Goal: Task Accomplishment & Management: Use online tool/utility

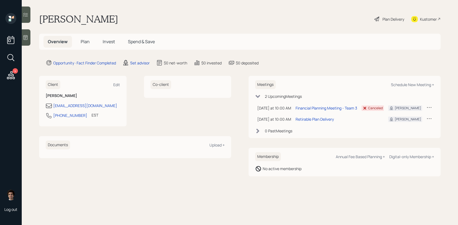
click at [424, 19] on div "Kustomer" at bounding box center [428, 19] width 17 height 6
click at [28, 16] on icon at bounding box center [25, 14] width 5 height 5
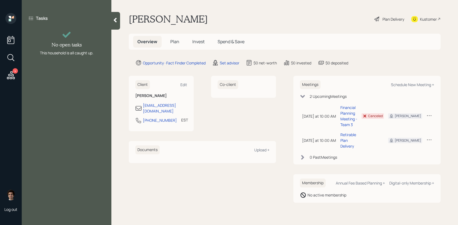
click at [119, 28] on div at bounding box center [115, 21] width 9 height 18
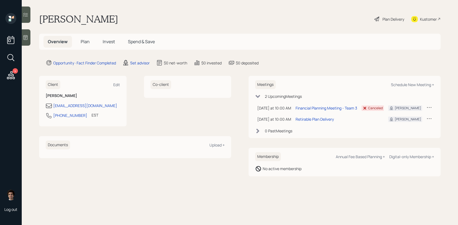
click at [25, 40] on div at bounding box center [26, 37] width 9 height 16
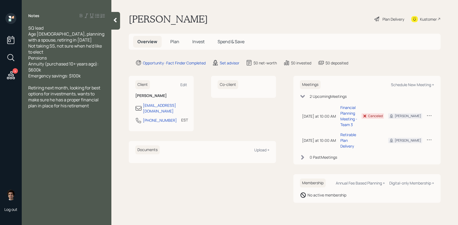
click at [175, 43] on span "Plan" at bounding box center [174, 42] width 9 height 6
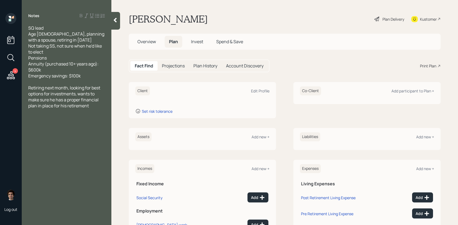
click at [384, 14] on div "Plan Delivery" at bounding box center [389, 19] width 31 height 12
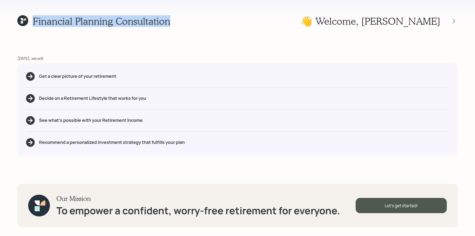
drag, startPoint x: 187, startPoint y: 21, endPoint x: 22, endPoint y: 19, distance: 165.0
click at [22, 19] on div "Financial Planning Consultation 👋 Welcome , Dennis" at bounding box center [237, 21] width 441 height 12
click at [201, 131] on div "Get a clear picture of your retirement Decide on a Retirement Lifestyle that wo…" at bounding box center [237, 109] width 441 height 92
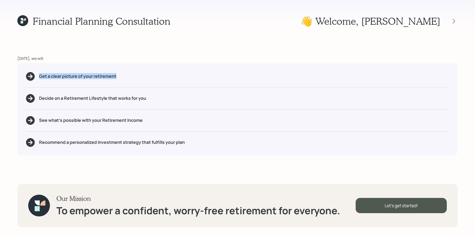
drag, startPoint x: 122, startPoint y: 74, endPoint x: 22, endPoint y: 81, distance: 100.1
click at [22, 81] on div "Get a clear picture of your retirement Decide on a Retirement Lifestyle that wo…" at bounding box center [237, 109] width 441 height 92
click at [86, 90] on div "Get a clear picture of your retirement Decide on a Retirement Lifestyle that wo…" at bounding box center [237, 109] width 441 height 92
drag, startPoint x: 107, startPoint y: 97, endPoint x: 62, endPoint y: 100, distance: 45.1
click at [62, 100] on h5 "Decide on a Retirement Lifestyle that works for you" at bounding box center [92, 98] width 107 height 5
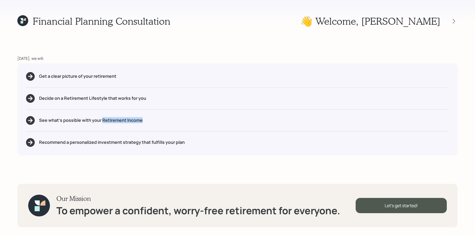
drag, startPoint x: 148, startPoint y: 120, endPoint x: 102, endPoint y: 121, distance: 46.4
click at [102, 121] on div "See what's possible with your Retirement Income" at bounding box center [237, 120] width 423 height 9
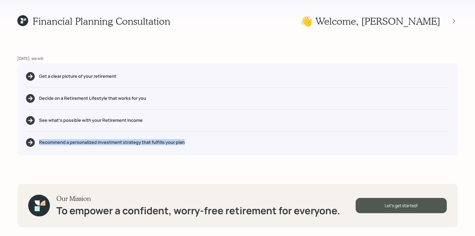
drag, startPoint x: 192, startPoint y: 142, endPoint x: 48, endPoint y: 134, distance: 145.2
click at [48, 134] on div "Get a clear picture of your retirement Decide on a Retirement Lifestyle that wo…" at bounding box center [237, 109] width 441 height 92
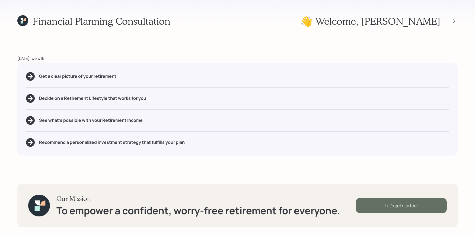
click at [406, 207] on div "Let's get started!" at bounding box center [401, 205] width 91 height 15
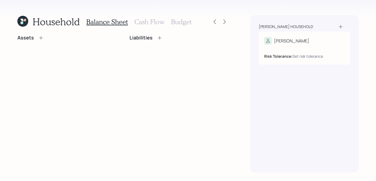
click at [27, 24] on icon at bounding box center [22, 21] width 11 height 11
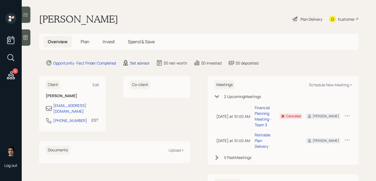
click at [140, 60] on div "Set advisor" at bounding box center [140, 63] width 20 height 6
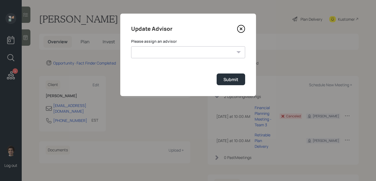
click at [166, 58] on form "Please assign an advisor Michael Russo Jonah Coleman Tyler End Treva Nostdahl E…" at bounding box center [188, 62] width 114 height 46
click at [144, 53] on select "Michael Russo Jonah Coleman Tyler End Treva Nostdahl Eric Schwartz Sami Boghos …" at bounding box center [188, 52] width 114 height 12
select select "59554aeb-d739-4552-90b9-0d27d70b4bf7"
click at [131, 46] on select "Michael Russo Jonah Coleman Tyler End Treva Nostdahl Eric Schwartz Sami Boghos …" at bounding box center [188, 52] width 114 height 12
click at [237, 76] on button "Submit" at bounding box center [231, 79] width 29 height 12
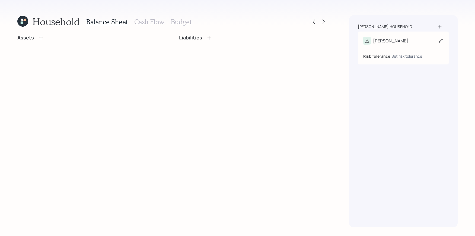
click at [424, 48] on div "Risk Tolerance: Set risk tolerance" at bounding box center [403, 52] width 80 height 14
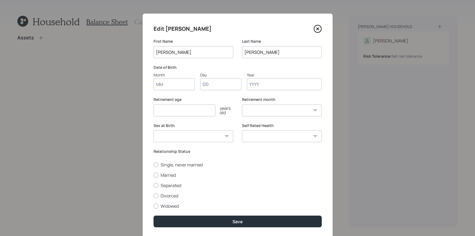
click at [157, 80] on input "Month" at bounding box center [174, 84] width 41 height 12
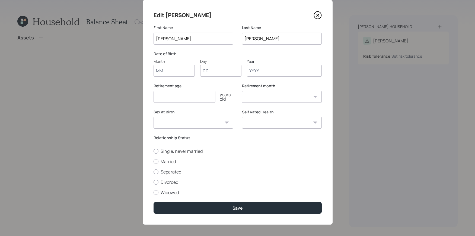
scroll to position [16, 0]
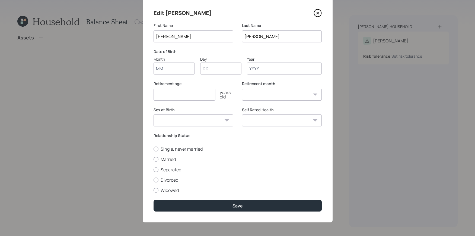
click at [173, 61] on div "Month" at bounding box center [174, 59] width 41 height 6
click at [173, 62] on input "Month" at bounding box center [174, 68] width 41 height 12
click at [173, 69] on input "Month" at bounding box center [174, 68] width 41 height 12
type input "10"
type input "18"
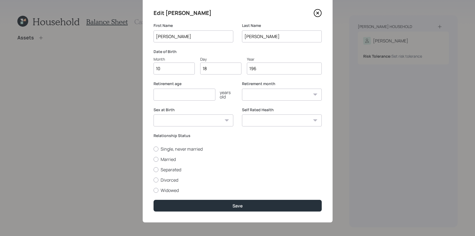
type input "1961"
select select "10"
type input "1961"
click at [157, 94] on input "number" at bounding box center [185, 94] width 62 height 12
type input "64"
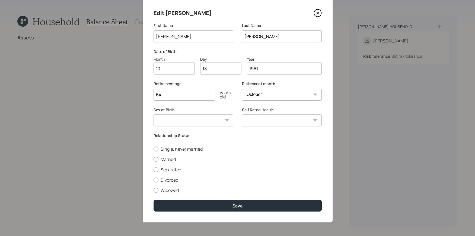
click at [267, 92] on select "January February March April May June July August September October November De…" at bounding box center [282, 94] width 80 height 12
click at [242, 88] on select "January February March April May June July August September October November De…" at bounding box center [282, 94] width 80 height 12
click at [267, 95] on select "January February March April May June July August September October November De…" at bounding box center [282, 94] width 80 height 12
select select "11"
click at [242, 88] on select "January February March April May June July August September October November De…" at bounding box center [282, 94] width 80 height 12
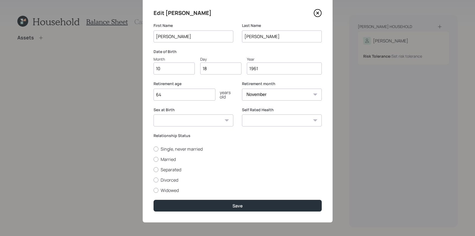
click at [210, 116] on select "Male Female Other / Prefer not to say" at bounding box center [194, 120] width 80 height 12
select select "male"
click at [154, 114] on select "Male Female Other / Prefer not to say" at bounding box center [194, 120] width 80 height 12
click at [274, 124] on select "Excellent Very Good Good Fair Poor" at bounding box center [282, 120] width 80 height 12
select select "very_good"
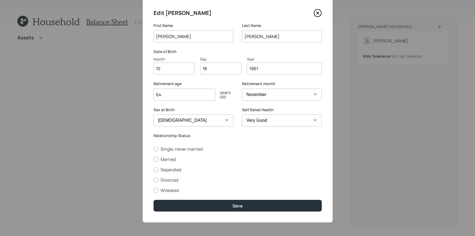
click at [242, 114] on select "Excellent Very Good Good Fair Poor" at bounding box center [282, 120] width 80 height 12
click at [163, 157] on label "Married" at bounding box center [238, 159] width 168 height 6
click at [154, 159] on input "Married" at bounding box center [153, 159] width 0 height 0
radio input "true"
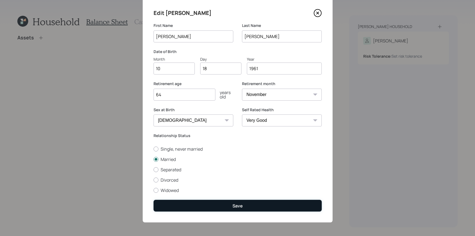
click at [211, 208] on button "Save" at bounding box center [238, 206] width 168 height 12
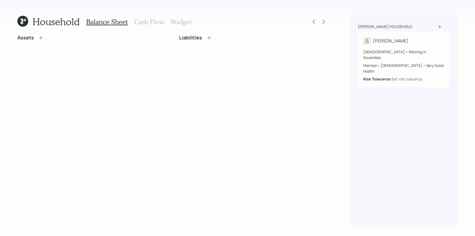
click at [441, 27] on icon at bounding box center [440, 27] width 4 height 4
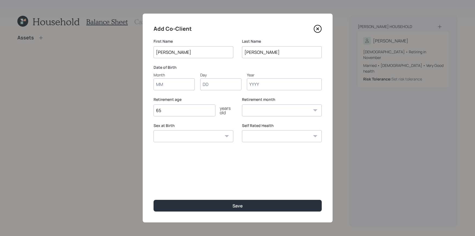
type input "[PERSON_NAME]"
click at [251, 55] on input "Crotty" at bounding box center [282, 52] width 80 height 12
type input "Monico"
click at [181, 83] on input "Month" at bounding box center [174, 84] width 41 height 12
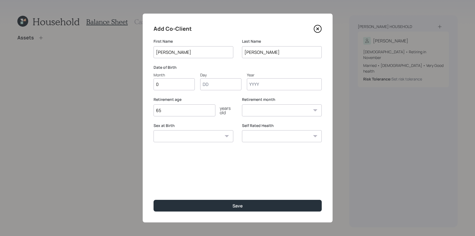
type input "05"
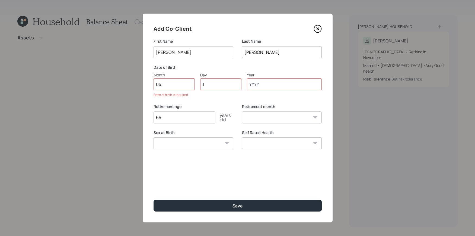
type input "12"
type input "1963"
select select "5"
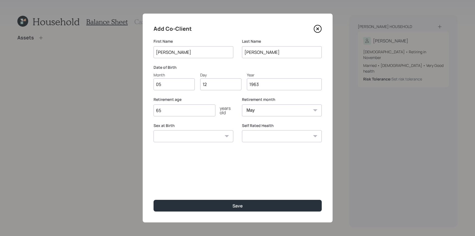
type input "1963"
click at [200, 110] on input "65" at bounding box center [185, 110] width 62 height 12
type input "67"
click at [173, 135] on select "Male Female Other / Prefer not to say" at bounding box center [194, 136] width 80 height 12
select select "female"
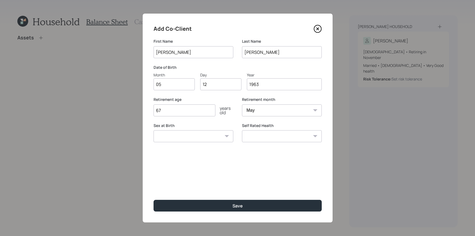
click at [154, 130] on select "Male Female Other / Prefer not to say" at bounding box center [194, 136] width 80 height 12
click at [255, 138] on select "Excellent Very Good Good Fair Poor" at bounding box center [282, 136] width 80 height 12
select select "excellent"
click at [242, 130] on select "Excellent Very Good Good Fair Poor" at bounding box center [282, 136] width 80 height 12
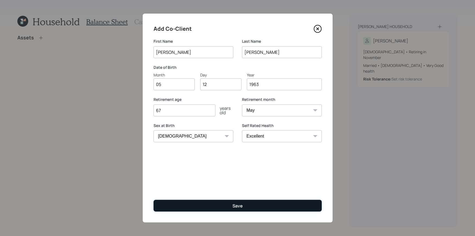
click at [277, 202] on button "Save" at bounding box center [238, 206] width 168 height 12
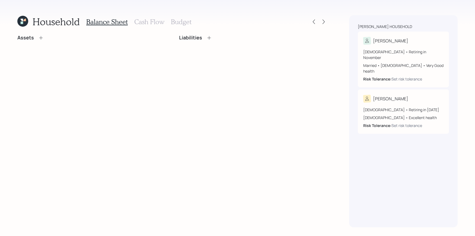
click at [157, 23] on h3 "Cash Flow" at bounding box center [149, 22] width 30 height 8
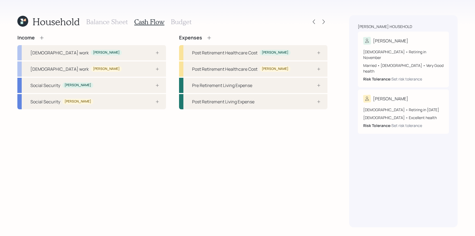
click at [103, 23] on h3 "Balance Sheet" at bounding box center [107, 22] width 42 height 8
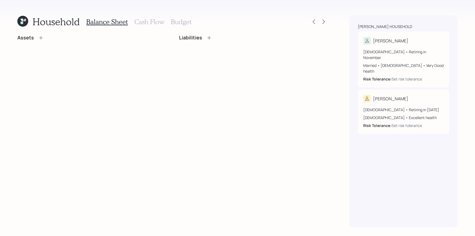
click at [41, 39] on icon at bounding box center [40, 37] width 5 height 5
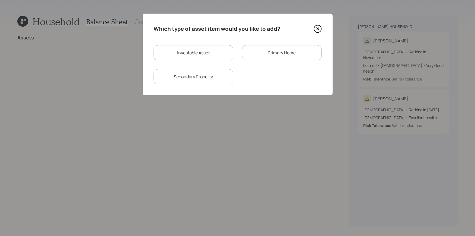
click at [173, 45] on div "Investable Asset" at bounding box center [194, 52] width 80 height 15
select select "taxable"
select select "balanced"
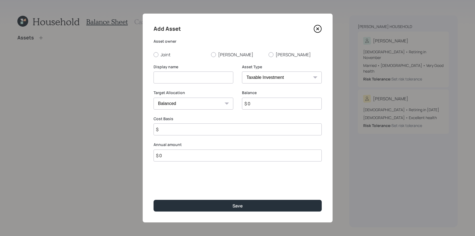
click at [283, 81] on select "SEP IRA IRA Roth IRA 401(k) Roth 401(k) 403(b) Roth 403(b) 457(b) Roth 457(b) H…" at bounding box center [282, 77] width 80 height 12
select select "ira"
click at [242, 71] on select "SEP IRA IRA Roth IRA 401(k) Roth 401(k) 403(b) Roth 403(b) 457(b) Roth 457(b) H…" at bounding box center [282, 77] width 80 height 12
type input "$"
drag, startPoint x: 170, startPoint y: 88, endPoint x: 174, endPoint y: 83, distance: 6.8
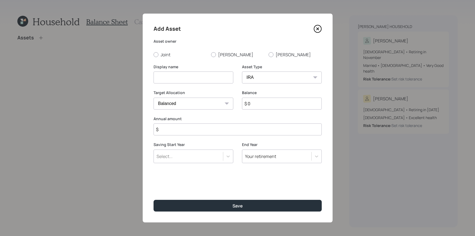
click at [171, 87] on div "Display name" at bounding box center [194, 77] width 80 height 26
click at [176, 81] on input at bounding box center [194, 77] width 80 height 12
type input "A"
type input "Qualified Annuity"
click at [221, 55] on label "[PERSON_NAME]" at bounding box center [237, 55] width 53 height 6
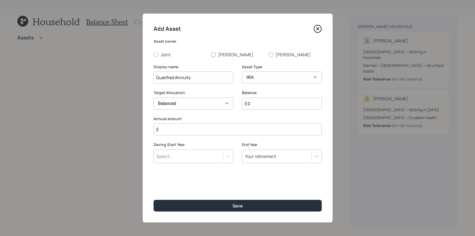
click at [211, 55] on input "[PERSON_NAME]" at bounding box center [211, 54] width 0 height 0
radio input "true"
click at [258, 100] on input "$ 0" at bounding box center [282, 103] width 80 height 12
click at [259, 109] on input "$ 0" at bounding box center [282, 103] width 80 height 12
type input "$ 600,000"
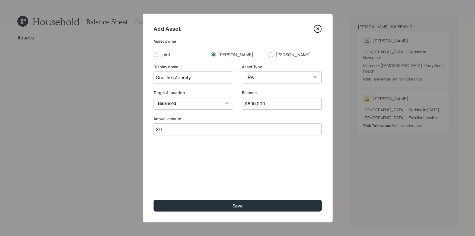
type input "$ 0"
click at [154, 200] on button "Save" at bounding box center [238, 206] width 168 height 12
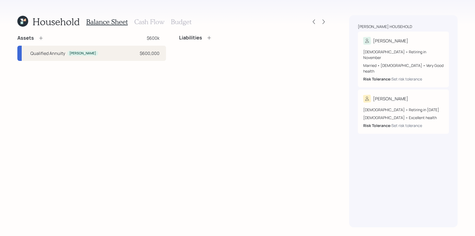
click at [40, 40] on icon at bounding box center [40, 37] width 5 height 5
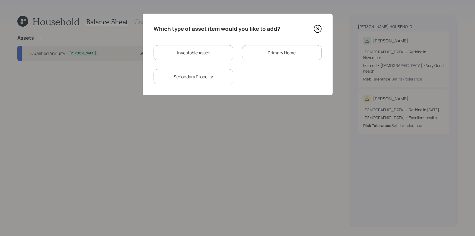
click at [223, 59] on div "Investable Asset" at bounding box center [194, 52] width 80 height 15
select select "taxable"
select select "balanced"
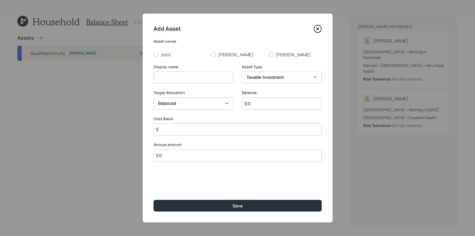
click at [272, 58] on div "Add Asset Asset owner Joint Dennis Joan Display name Asset Type SEP IRA IRA Rot…" at bounding box center [238, 118] width 190 height 208
click at [272, 46] on div "Asset owner Joint Dennis Joan" at bounding box center [238, 48] width 168 height 19
click at [272, 53] on div at bounding box center [271, 54] width 5 height 5
click at [269, 54] on input "[PERSON_NAME]" at bounding box center [268, 54] width 0 height 0
radio input "true"
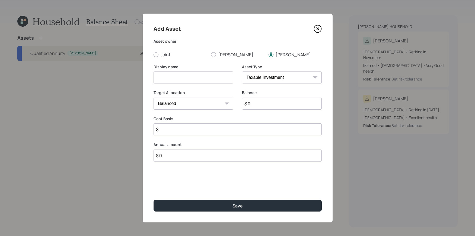
click at [262, 82] on select "SEP IRA IRA Roth IRA 401(k) Roth 401(k) 403(b) Roth 403(b) 457(b) Roth 457(b) H…" at bounding box center [282, 77] width 80 height 12
select select "company_sponsored"
click at [242, 71] on select "SEP IRA IRA Roth IRA 401(k) Roth 401(k) 403(b) Roth 403(b) 457(b) Roth 457(b) H…" at bounding box center [282, 77] width 80 height 12
click at [207, 74] on input at bounding box center [194, 77] width 80 height 12
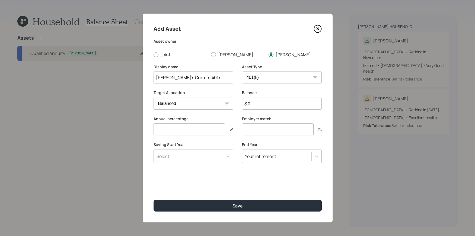
type input "[PERSON_NAME]'s Current 401k"
click at [269, 110] on div "Balance $ 0" at bounding box center [282, 103] width 80 height 26
click at [193, 129] on input "number" at bounding box center [190, 129] width 72 height 12
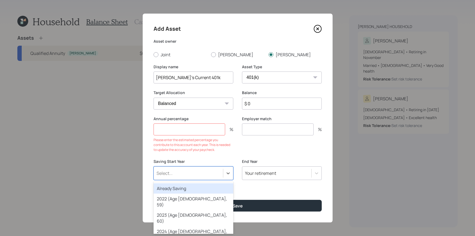
click at [210, 159] on div "Saving Start Year option Already Saving focused, 1 of 79. 79 results available.…" at bounding box center [194, 169] width 80 height 21
click at [216, 189] on div "Already Saving" at bounding box center [194, 188] width 80 height 10
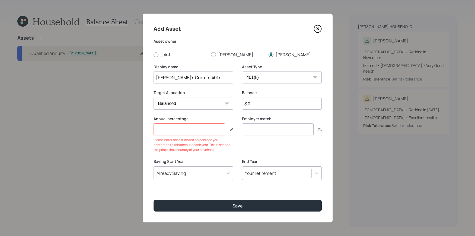
click at [199, 130] on input "number" at bounding box center [190, 129] width 72 height 12
click at [281, 101] on input "$ 0" at bounding box center [282, 103] width 80 height 12
type input "$ 200,000"
click at [175, 134] on input "number" at bounding box center [190, 129] width 72 height 12
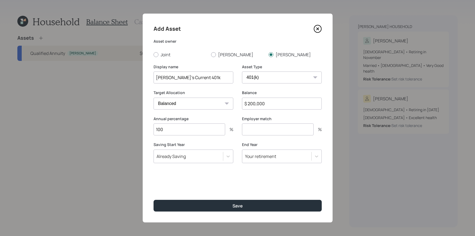
type input "100"
click at [302, 124] on input "number" at bounding box center [278, 129] width 72 height 12
type input "3"
click at [154, 200] on button "Save" at bounding box center [238, 206] width 168 height 12
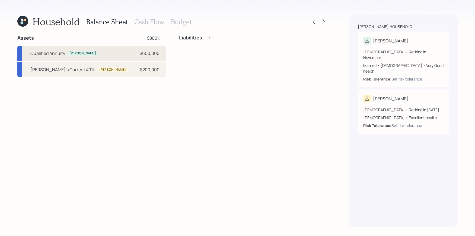
click at [53, 59] on div "Qualified Annuity Dennis $600,000" at bounding box center [91, 53] width 149 height 15
select select "ira"
select select "balanced"
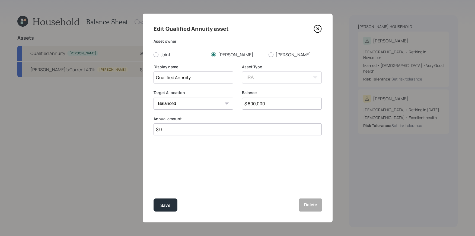
click at [157, 78] on input "Qualified Annuity" at bounding box center [194, 77] width 80 height 12
type input "[PERSON_NAME]' Qualified Annuity"
click at [154, 198] on button "Save" at bounding box center [166, 204] width 24 height 13
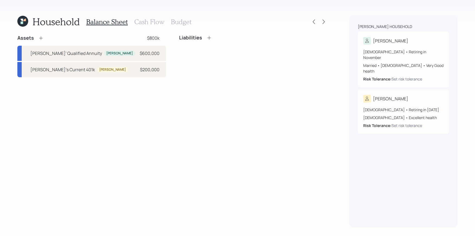
click at [39, 40] on icon at bounding box center [40, 37] width 5 height 5
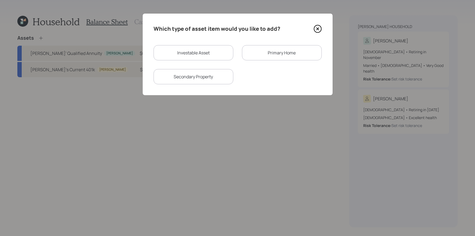
click at [221, 59] on div "Investable Asset" at bounding box center [194, 52] width 80 height 15
select select "taxable"
select select "balanced"
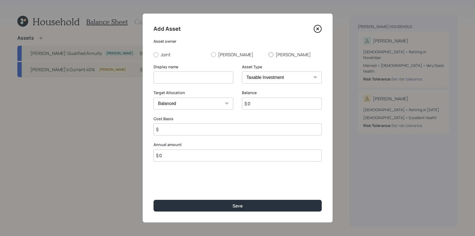
click at [287, 54] on label "[PERSON_NAME]" at bounding box center [295, 55] width 53 height 6
click at [269, 54] on input "[PERSON_NAME]" at bounding box center [268, 54] width 0 height 0
radio input "true"
click at [282, 76] on select "SEP IRA IRA Roth IRA 401(k) Roth 401(k) 403(b) Roth 403(b) 457(b) Roth 457(b) H…" at bounding box center [282, 77] width 80 height 12
select select "company_sponsored"
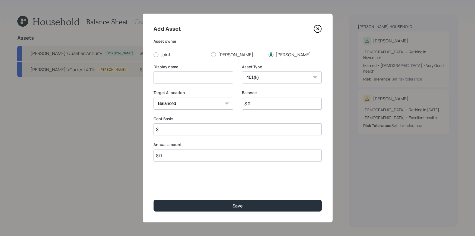
click at [242, 71] on select "SEP IRA IRA Roth IRA 401(k) Roth 401(k) 403(b) Roth 403(b) 457(b) Roth 457(b) H…" at bounding box center [282, 77] width 80 height 12
click at [194, 84] on div "Display name" at bounding box center [194, 77] width 80 height 26
click at [198, 77] on input at bounding box center [194, 77] width 80 height 12
type input "[PERSON_NAME]'s Former 401k"
drag, startPoint x: 298, startPoint y: 109, endPoint x: 298, endPoint y: 104, distance: 5.7
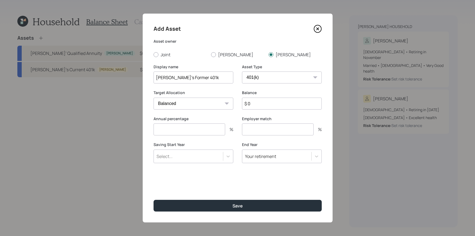
click at [298, 109] on div "Balance $ 0" at bounding box center [282, 103] width 80 height 26
click at [298, 104] on input "$ 0" at bounding box center [282, 103] width 80 height 12
type input "$ 100,000"
type input "0"
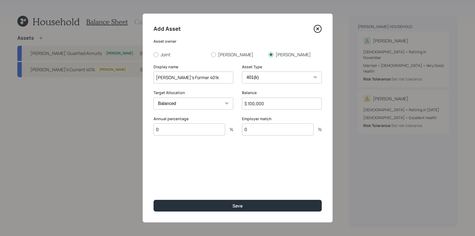
click at [154, 200] on button "Save" at bounding box center [238, 206] width 168 height 12
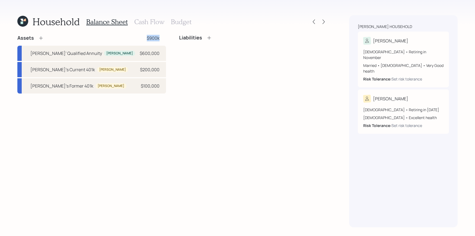
drag, startPoint x: 160, startPoint y: 40, endPoint x: 141, endPoint y: 40, distance: 18.7
click at [141, 40] on div "Assets $900k" at bounding box center [91, 38] width 149 height 7
click at [166, 44] on div "Assets $900k Dennis' Qualified Annuity Dennis $600,000 Joan's Current 401k Joan…" at bounding box center [91, 64] width 149 height 59
click at [39, 37] on icon at bounding box center [40, 37] width 5 height 5
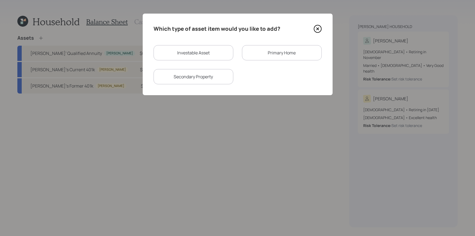
click at [185, 51] on div "Investable Asset" at bounding box center [194, 52] width 80 height 15
select select "taxable"
select select "balanced"
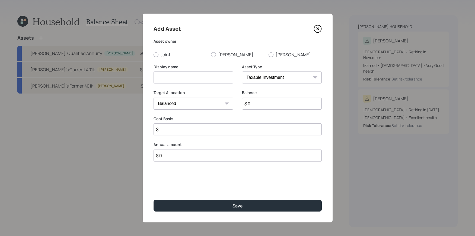
click at [262, 76] on select "SEP IRA IRA Roth IRA 401(k) Roth 401(k) 403(b) Roth 403(b) 457(b) Roth 457(b) H…" at bounding box center [282, 77] width 80 height 12
select select "cash"
click at [242, 71] on select "SEP IRA IRA Roth IRA 401(k) Roth 401(k) 403(b) Roth 403(b) 457(b) Roth 457(b) H…" at bounding box center [282, 77] width 80 height 12
type input "$"
click at [214, 75] on input at bounding box center [194, 77] width 80 height 12
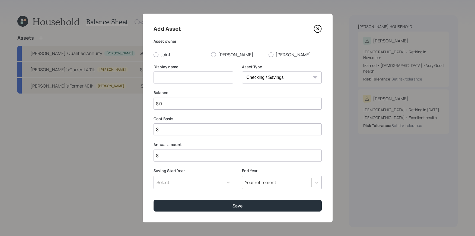
click at [283, 78] on select "SEP IRA IRA Roth IRA 401(k) Roth 401(k) 403(b) Roth 403(b) 457(b) Roth 457(b) H…" at bounding box center [282, 77] width 80 height 12
select select "emergency_fund"
click at [242, 71] on select "SEP IRA IRA Roth IRA 401(k) Roth 401(k) 403(b) Roth 403(b) 457(b) Roth 457(b) H…" at bounding box center [282, 77] width 80 height 12
click at [191, 72] on input at bounding box center [194, 77] width 80 height 12
type input "S"
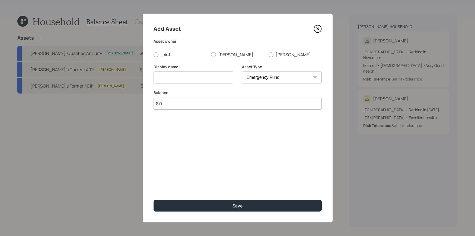
click at [239, 102] on input "$ 0" at bounding box center [238, 103] width 168 height 12
click at [224, 74] on input at bounding box center [194, 77] width 80 height 12
type input "C"
type input "Checking / Savings / Cash"
click at [167, 59] on div "Add Asset Asset owner Joint Dennis Joan Display name Checking / Savings / Cash …" at bounding box center [238, 118] width 190 height 208
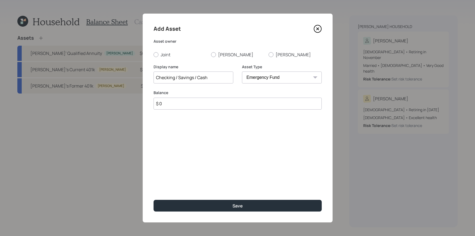
click at [167, 58] on div "Add Asset Asset owner Joint Dennis Joan Display name Checking / Savings / Cash …" at bounding box center [238, 118] width 190 height 208
click at [167, 57] on label "Joint" at bounding box center [180, 55] width 53 height 6
click at [154, 55] on input "Joint" at bounding box center [153, 54] width 0 height 0
radio input "true"
click at [173, 103] on input "$ 0" at bounding box center [238, 103] width 168 height 12
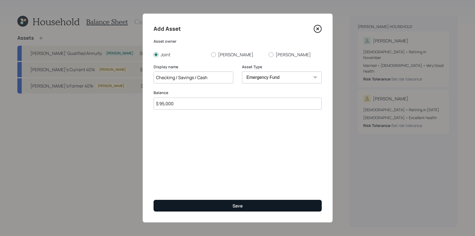
type input "$ 95,000"
click at [188, 206] on button "Save" at bounding box center [238, 206] width 168 height 12
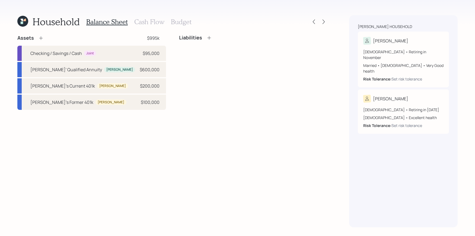
click at [136, 61] on div "Checking / Savings / Cash Joint $95,000 Dennis' Qualified Annuity Dennis $600,0…" at bounding box center [91, 78] width 149 height 64
click at [147, 53] on div "$95,000" at bounding box center [151, 53] width 17 height 7
select select "emergency_fund"
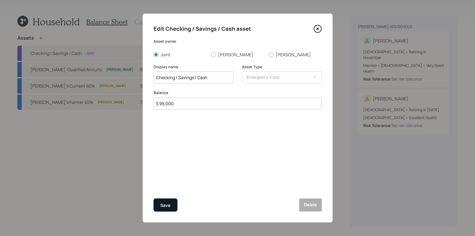
click at [170, 207] on div "Save" at bounding box center [165, 204] width 10 height 7
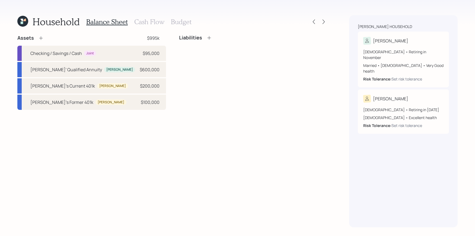
click at [41, 39] on icon at bounding box center [40, 37] width 5 height 5
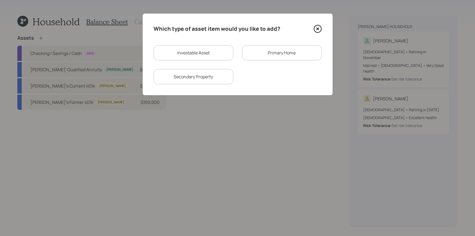
click at [250, 53] on div "Primary Home" at bounding box center [282, 52] width 80 height 15
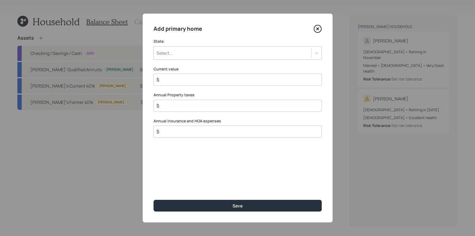
click at [210, 51] on div "Select..." at bounding box center [233, 52] width 158 height 9
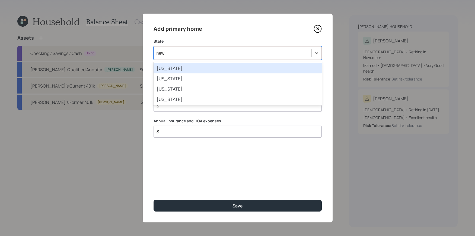
type input "new j"
click at [197, 69] on div "New Jersey" at bounding box center [238, 68] width 168 height 10
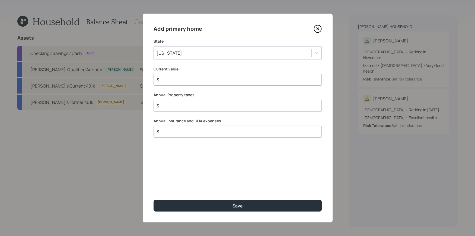
click at [197, 83] on input "$" at bounding box center [235, 79] width 159 height 7
type input "$ 1,200,000"
click at [188, 99] on div "Annual Property taxes $" at bounding box center [238, 102] width 168 height 20
click at [188, 103] on input "$" at bounding box center [235, 105] width 159 height 7
type input "$ 14,000"
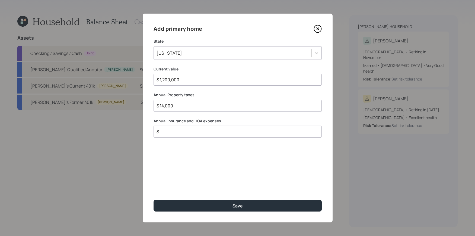
click at [191, 130] on input "$" at bounding box center [235, 131] width 159 height 7
type input "$ 3,000"
click at [197, 121] on label "Annual insurance and HOA expenses" at bounding box center [238, 120] width 168 height 5
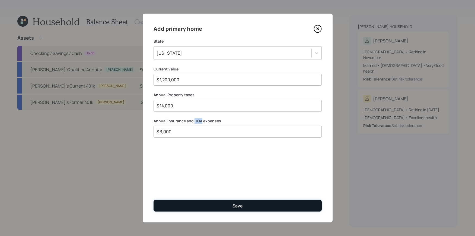
click at [202, 202] on button "Save" at bounding box center [238, 206] width 168 height 12
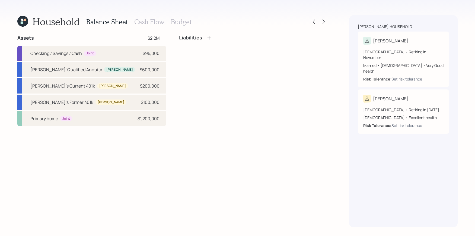
click at [40, 37] on icon at bounding box center [40, 37] width 5 height 5
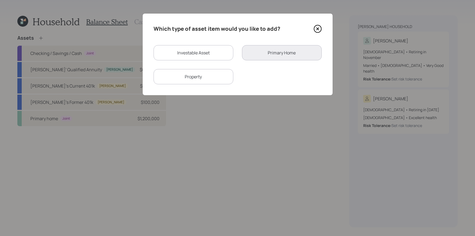
click at [201, 60] on div "Investable Asset" at bounding box center [194, 52] width 80 height 15
select select "taxable"
select select "balanced"
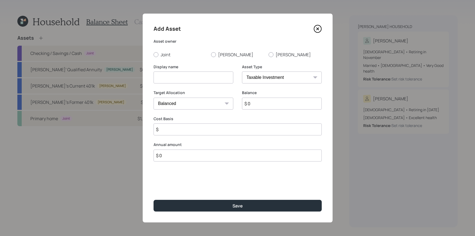
click at [225, 81] on input at bounding box center [194, 77] width 80 height 12
type input "Brokerage - Public Storage Stock"
click at [279, 107] on input "$ 0" at bounding box center [282, 103] width 80 height 12
type input "$"
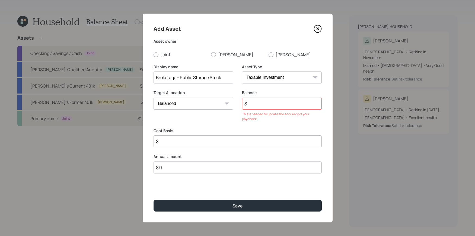
click at [154, 49] on div "Asset owner Joint Dennis Joan" at bounding box center [238, 48] width 168 height 19
click at [154, 53] on div at bounding box center [156, 54] width 5 height 5
click at [154, 54] on input "Joint" at bounding box center [153, 54] width 0 height 0
radio input "true"
click at [303, 98] on input "$" at bounding box center [282, 103] width 80 height 12
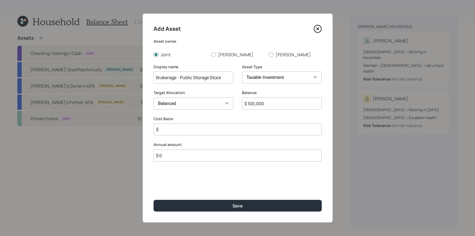
type input "$ 100,000"
type input "$ 50,000"
click at [154, 200] on button "Save" at bounding box center [238, 206] width 168 height 12
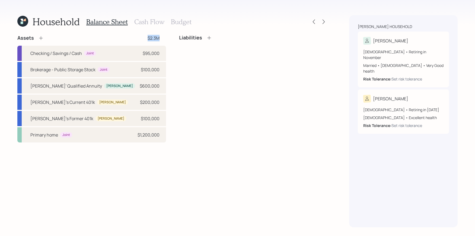
drag, startPoint x: 162, startPoint y: 38, endPoint x: 147, endPoint y: 38, distance: 15.2
click at [147, 38] on div "Assets $2.3M" at bounding box center [91, 38] width 149 height 7
click at [179, 71] on div "Assets $2.3M Checking / Savings / Cash Joint $95,000 Brokerage - Public Storage…" at bounding box center [172, 88] width 310 height 107
click at [204, 35] on div "Liabilities" at bounding box center [195, 38] width 33 height 6
click at [208, 39] on icon at bounding box center [209, 37] width 5 height 5
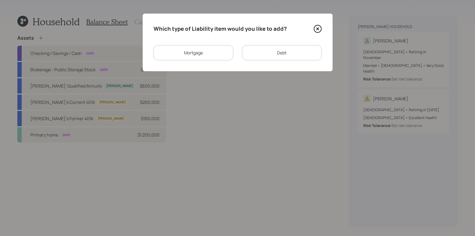
click at [216, 55] on div "Mortgage" at bounding box center [194, 52] width 80 height 15
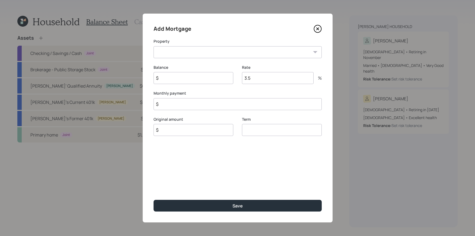
click at [217, 56] on select "NJ Primary home" at bounding box center [238, 52] width 168 height 12
select select "a35cd219-fe24-47e6-b014-b417785e3ee5"
click at [154, 46] on select "NJ Primary home" at bounding box center [238, 52] width 168 height 12
click at [208, 75] on input "$" at bounding box center [194, 78] width 80 height 12
click at [183, 79] on input "$" at bounding box center [194, 78] width 80 height 12
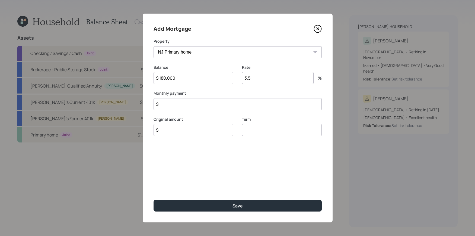
type input "$ 180,000"
drag, startPoint x: 267, startPoint y: 77, endPoint x: 215, endPoint y: 67, distance: 53.3
click at [215, 67] on div "Balance $ 180,000 Rate 3.5 %" at bounding box center [238, 78] width 168 height 26
type input "2"
click at [214, 108] on input "$" at bounding box center [238, 104] width 168 height 12
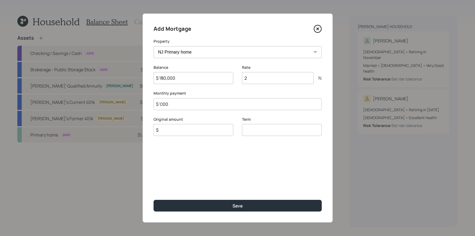
type input "$ 1,100"
click at [229, 131] on input "$" at bounding box center [194, 130] width 80 height 12
type input "$ 180,000"
type input "30"
click at [154, 200] on button "Save" at bounding box center [238, 206] width 168 height 12
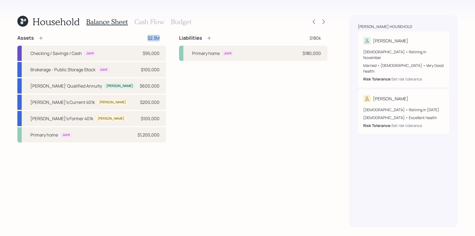
drag, startPoint x: 162, startPoint y: 37, endPoint x: 139, endPoint y: 37, distance: 23.1
click at [139, 37] on div "Assets $2.3M" at bounding box center [91, 38] width 149 height 7
click at [273, 109] on div "Liabilities $180k Primary home Joint $180,000" at bounding box center [253, 88] width 149 height 107
drag, startPoint x: 166, startPoint y: 38, endPoint x: 140, endPoint y: 38, distance: 26.6
click at [140, 38] on div "Assets $2.3M Checking / Savings / Cash Joint $95,000 Brokerage - Public Storage…" at bounding box center [172, 88] width 310 height 107
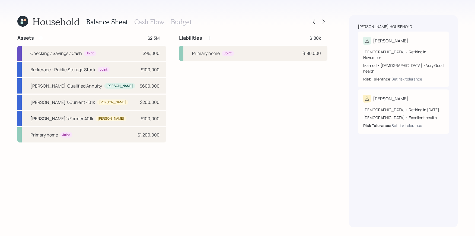
click at [158, 44] on div "Assets $2.3M Checking / Savings / Cash Joint $95,000 Brokerage - Public Storage…" at bounding box center [91, 88] width 149 height 107
click at [151, 21] on h3 "Cash Flow" at bounding box center [149, 22] width 30 height 8
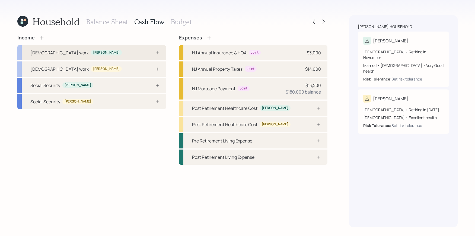
click at [126, 49] on div "Full-time work Dennis" at bounding box center [91, 52] width 149 height 15
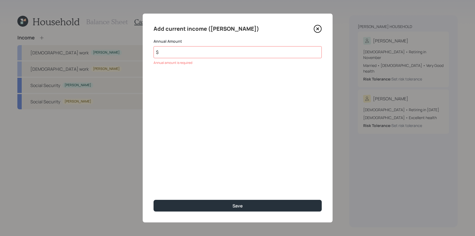
click at [317, 31] on icon at bounding box center [318, 29] width 8 height 8
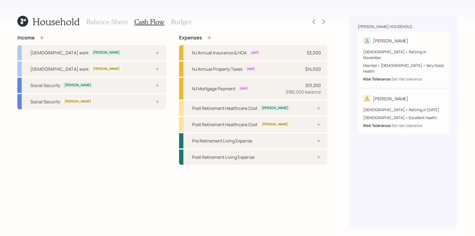
click at [40, 37] on icon at bounding box center [41, 37] width 5 height 5
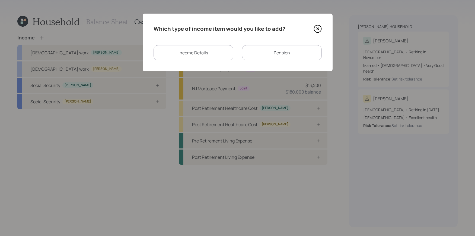
click at [191, 54] on div "Income Details" at bounding box center [194, 52] width 80 height 15
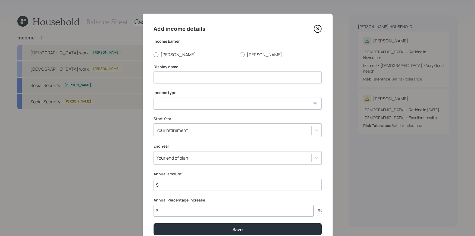
click at [167, 54] on label "[PERSON_NAME]" at bounding box center [195, 55] width 82 height 6
click at [154, 54] on input "[PERSON_NAME]" at bounding box center [153, 54] width 0 height 0
radio input "true"
click at [179, 76] on input at bounding box center [238, 77] width 168 height 12
type input "Dennis' 2025 Income"
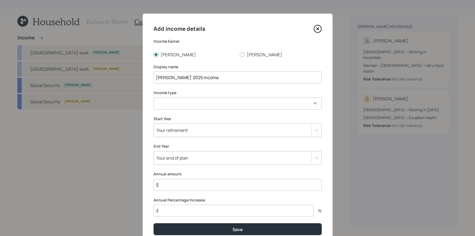
click at [177, 101] on select "Full-time work Part-time work Self employment Other" at bounding box center [238, 103] width 168 height 12
select select "other"
click at [154, 97] on select "Full-time work Part-time work Self employment Other" at bounding box center [238, 103] width 168 height 12
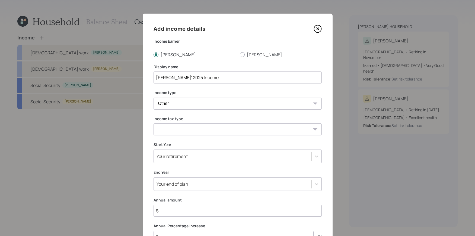
click at [183, 132] on select "Tax-free Earned Self Employment Alimony Royalties Pension / Annuity Interest Di…" at bounding box center [238, 129] width 168 height 12
select select "earned"
click at [154, 123] on select "Tax-free Earned Self Employment Alimony Royalties Pension / Annuity Interest Di…" at bounding box center [238, 129] width 168 height 12
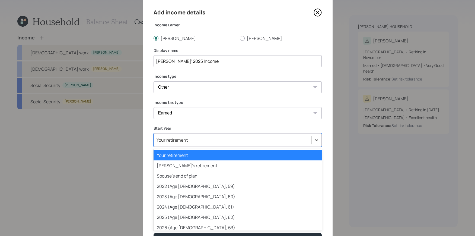
click at [185, 143] on div "Your retirement" at bounding box center [233, 139] width 158 height 9
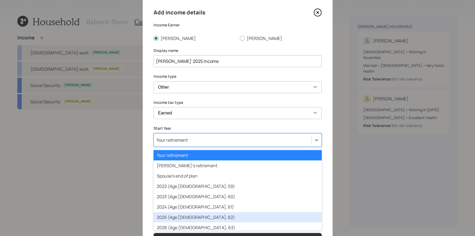
click at [195, 214] on div "2025 (Age 64, 62)" at bounding box center [238, 217] width 168 height 10
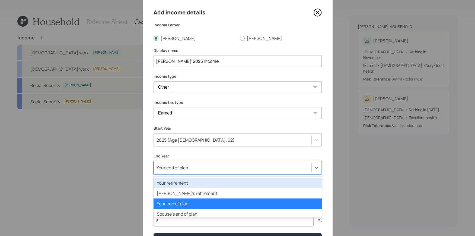
click at [184, 173] on div "option Your retirement focused, 1 of 82. 82 results available. Use Up and Down …" at bounding box center [238, 168] width 168 height 14
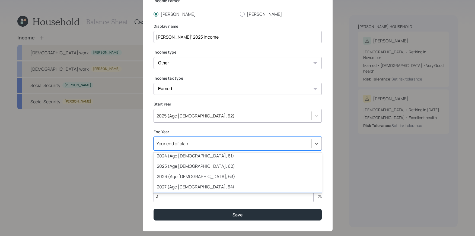
scroll to position [60, 0]
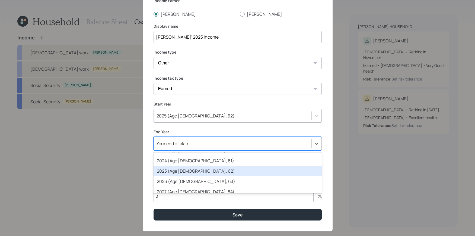
click at [191, 172] on div "2025 (Age 64, 62)" at bounding box center [238, 171] width 168 height 10
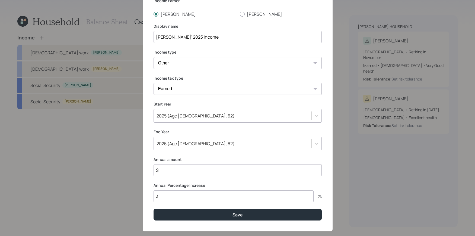
click at [177, 173] on input "$" at bounding box center [238, 170] width 168 height 12
type input "$ 95,000"
type input "0"
click at [154, 208] on button "Save" at bounding box center [238, 214] width 168 height 12
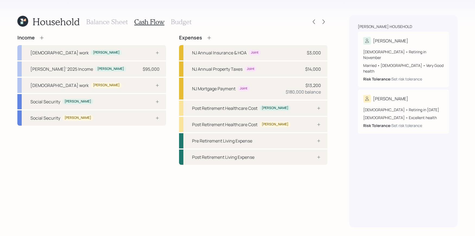
click at [43, 44] on div "Income Full-time work Dennis Dennis' 2025 Income Dennis $95,000 Full-time work …" at bounding box center [91, 80] width 149 height 91
click at [43, 41] on div "Income Full-time work Dennis Dennis' 2025 Income Dennis $95,000 Full-time work …" at bounding box center [91, 80] width 149 height 91
click at [43, 38] on icon at bounding box center [41, 37] width 5 height 5
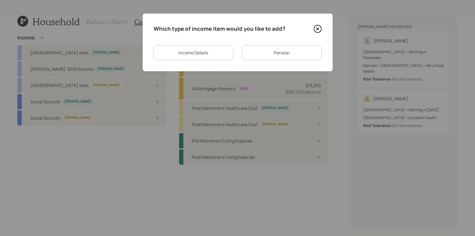
click at [271, 50] on div "Pension" at bounding box center [282, 52] width 80 height 15
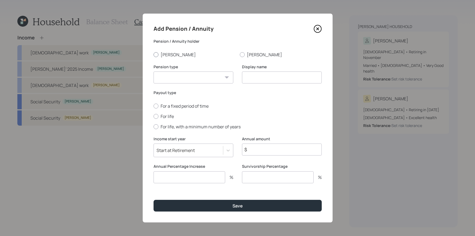
click at [173, 55] on label "[PERSON_NAME]" at bounding box center [195, 55] width 82 height 6
click at [154, 55] on input "[PERSON_NAME]" at bounding box center [153, 54] width 0 height 0
radio input "true"
click at [178, 80] on select "Pension Annuity" at bounding box center [194, 77] width 80 height 12
select select "pension"
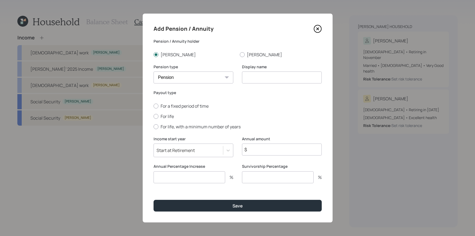
click at [154, 71] on select "Pension Annuity" at bounding box center [194, 77] width 80 height 12
click at [250, 79] on input at bounding box center [282, 77] width 80 height 12
type input "Dennis' Pensions (2)"
click at [152, 115] on div "Add Pension / Annuity Pension / Annuity holder Dennis Joan Pension type Pension…" at bounding box center [238, 118] width 190 height 208
click at [155, 115] on div at bounding box center [156, 116] width 5 height 5
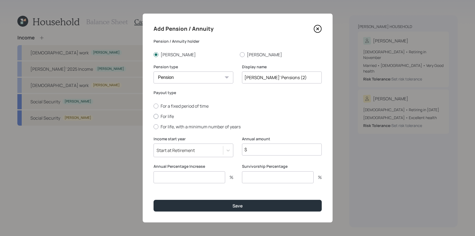
click at [154, 116] on input "For life" at bounding box center [153, 116] width 0 height 0
radio input "true"
click at [268, 153] on input "$" at bounding box center [282, 149] width 80 height 12
type input "$ 5,554"
click at [213, 174] on input "number" at bounding box center [190, 177] width 72 height 12
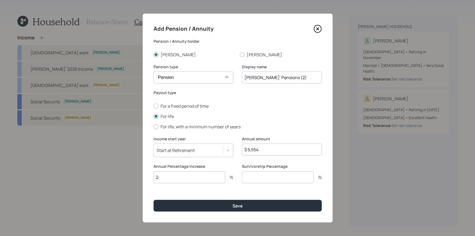
type input "2"
drag, startPoint x: 298, startPoint y: 166, endPoint x: 241, endPoint y: 167, distance: 56.7
click at [241, 167] on div "Annual Percentage Increase 2 % Survivorship Percentage %" at bounding box center [238, 176] width 168 height 26
click at [277, 166] on label "Survivorship Percentage" at bounding box center [282, 165] width 80 height 5
click at [284, 178] on input "number" at bounding box center [278, 177] width 72 height 12
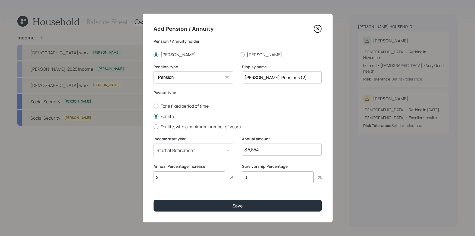
type input "0"
click at [154, 200] on button "Save" at bounding box center [238, 206] width 168 height 12
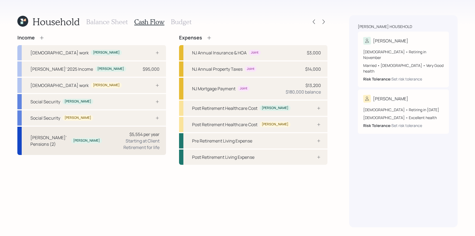
click at [142, 144] on div "Starting at Client Retirement for life" at bounding box center [132, 143] width 53 height 13
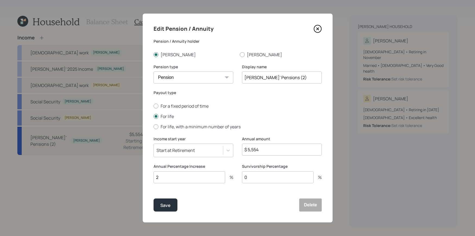
drag, startPoint x: 268, startPoint y: 148, endPoint x: 240, endPoint y: 148, distance: 28.5
click at [240, 148] on div "Income start year Start at Retirement Annual amount $ 5,554" at bounding box center [238, 150] width 168 height 28
type input "$ 67,000"
click at [154, 198] on button "Save" at bounding box center [166, 204] width 24 height 13
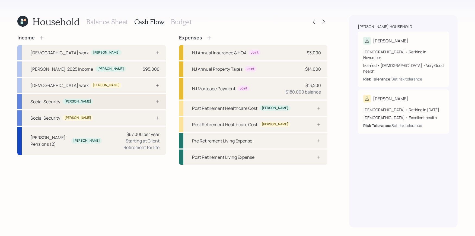
click at [137, 104] on div "Social Security Dennis" at bounding box center [91, 101] width 149 height 15
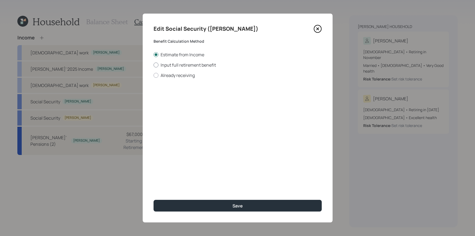
click at [171, 64] on label "Input full retirement benefit" at bounding box center [238, 65] width 168 height 6
click at [154, 65] on input "Input full retirement benefit" at bounding box center [153, 65] width 0 height 0
radio input "true"
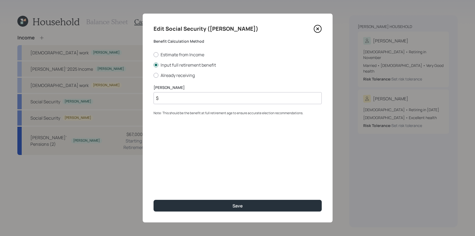
click at [187, 102] on input "$" at bounding box center [238, 98] width 168 height 12
type input "$ 3,731"
click at [154, 200] on button "Save" at bounding box center [238, 206] width 168 height 12
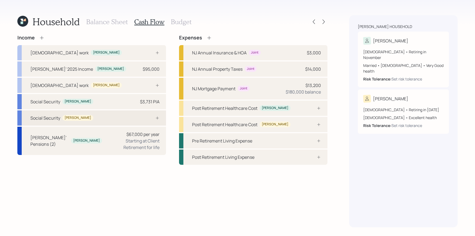
click at [109, 112] on div "Social Security Joan" at bounding box center [91, 117] width 149 height 15
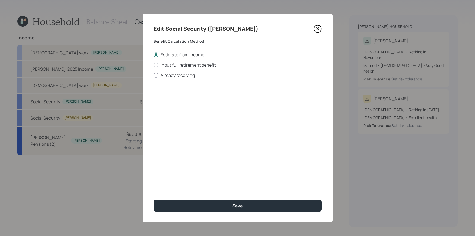
click at [206, 63] on label "Input full retirement benefit" at bounding box center [238, 65] width 168 height 6
click at [154, 65] on input "Input full retirement benefit" at bounding box center [153, 65] width 0 height 0
radio input "true"
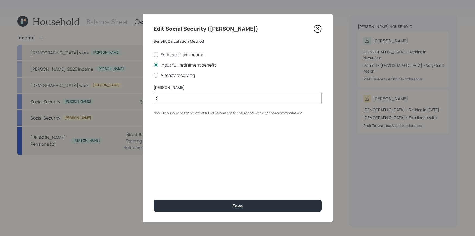
click at [189, 102] on input "$" at bounding box center [238, 98] width 168 height 12
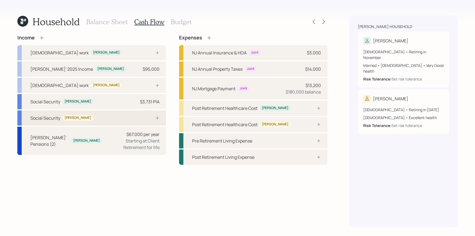
click at [141, 117] on div "Social Security Joan" at bounding box center [91, 117] width 149 height 15
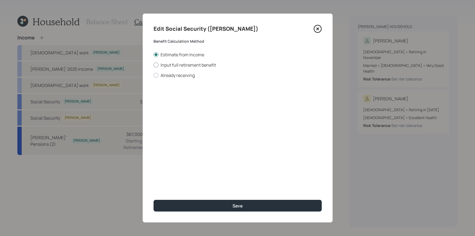
click at [181, 64] on label "Input full retirement benefit" at bounding box center [238, 65] width 168 height 6
click at [154, 65] on input "Input full retirement benefit" at bounding box center [153, 65] width 0 height 0
radio input "true"
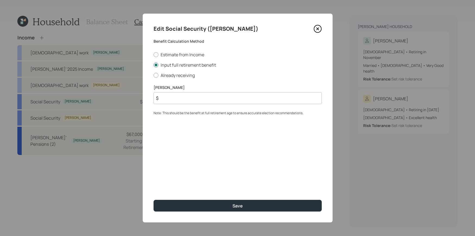
click at [189, 94] on input "$" at bounding box center [238, 98] width 168 height 12
click at [189, 100] on input "$" at bounding box center [238, 98] width 168 height 12
type input "$ 3,700"
click at [154, 200] on button "Save" at bounding box center [238, 206] width 168 height 12
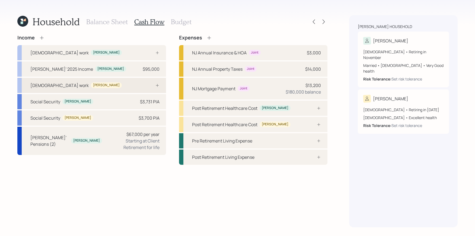
click at [134, 84] on div "Full-time work Joan" at bounding box center [91, 85] width 149 height 15
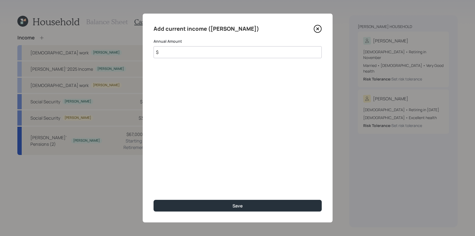
click at [189, 55] on input "$" at bounding box center [238, 52] width 168 height 12
type input "$ 262,000"
click at [154, 200] on button "Save" at bounding box center [238, 206] width 168 height 12
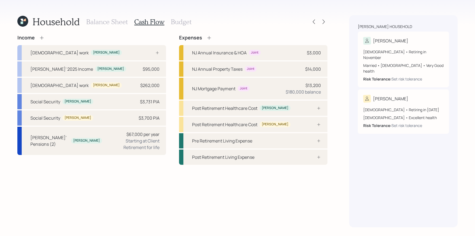
click at [209, 37] on icon at bounding box center [209, 37] width 5 height 5
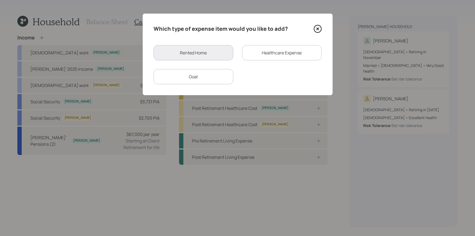
click at [268, 58] on div "Healthcare Expense" at bounding box center [282, 52] width 80 height 15
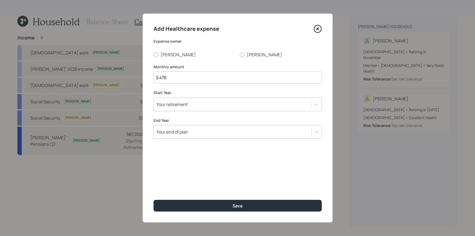
drag, startPoint x: 170, startPoint y: 81, endPoint x: 151, endPoint y: 69, distance: 22.2
click at [151, 69] on div "Add Healthcare expense Expense owner Dennis Joan Monthly amount $ 476 Start Yea…" at bounding box center [238, 118] width 190 height 208
type input "$ 350"
click at [165, 55] on label "[PERSON_NAME]" at bounding box center [195, 55] width 82 height 6
click at [154, 55] on input "[PERSON_NAME]" at bounding box center [153, 54] width 0 height 0
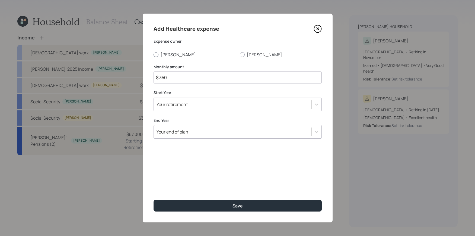
radio input "true"
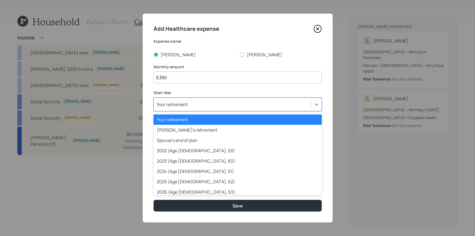
click at [181, 102] on div "Your retirement" at bounding box center [172, 104] width 31 height 6
click at [183, 191] on div "2026 (Age 65, 63)" at bounding box center [238, 191] width 168 height 10
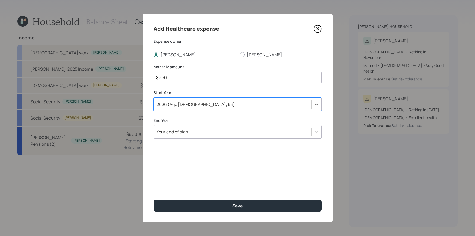
click at [185, 134] on div "Your end of plan" at bounding box center [173, 132] width 32 height 6
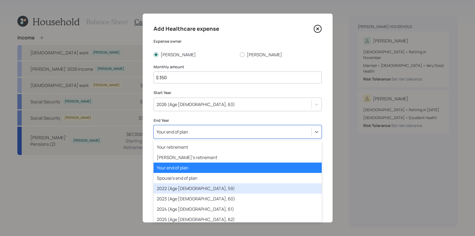
scroll to position [26, 0]
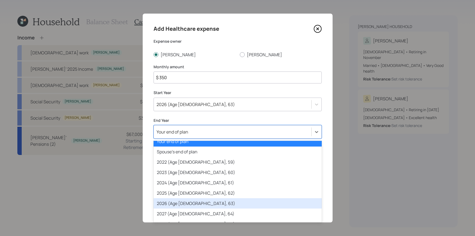
click at [176, 201] on div "2026 (Age 65, 63)" at bounding box center [238, 203] width 168 height 10
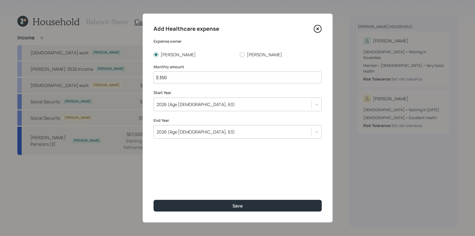
drag, startPoint x: 175, startPoint y: 81, endPoint x: 135, endPoint y: 75, distance: 40.6
click at [135, 75] on div "Add Healthcare expense Expense owner Dennis Joan Monthly amount $ 350 Start Yea…" at bounding box center [237, 118] width 475 height 236
type input "$ 165"
click at [154, 200] on button "Save" at bounding box center [238, 206] width 168 height 12
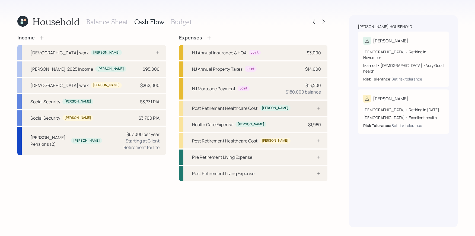
click at [280, 112] on div "Post Retirement Healthcare Cost Dennis" at bounding box center [253, 107] width 149 height 15
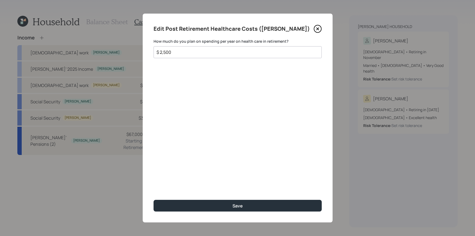
type input "$ 2,500"
click at [154, 200] on button "Save" at bounding box center [238, 206] width 168 height 12
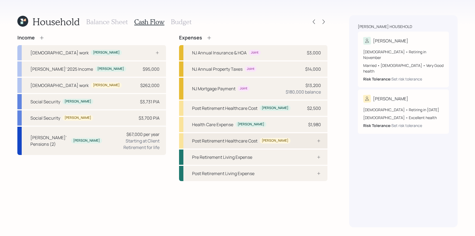
click at [274, 136] on div "Post Retirement Healthcare Cost Joan" at bounding box center [253, 140] width 149 height 15
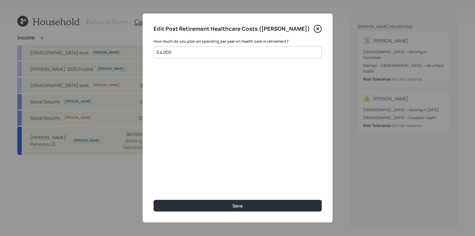
type input "$ 4,000"
click at [154, 200] on button "Save" at bounding box center [238, 206] width 168 height 12
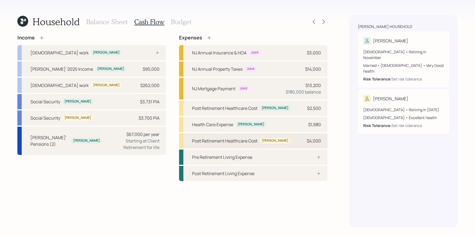
click at [286, 140] on div "Post Retirement Healthcare Cost Joan $4,000" at bounding box center [253, 140] width 149 height 15
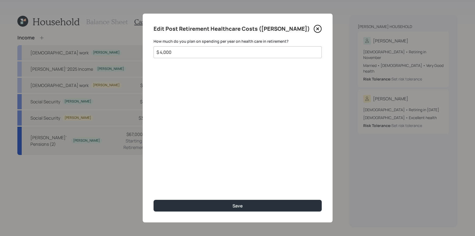
click at [242, 59] on div "Edit Post Retirement Healthcare Costs (Joan) How much do you plan on spending p…" at bounding box center [238, 118] width 190 height 208
drag, startPoint x: 243, startPoint y: 54, endPoint x: 125, endPoint y: 47, distance: 119.1
click at [125, 47] on div "Edit Post Retirement Healthcare Costs (Joan) How much do you plan on spending p…" at bounding box center [237, 118] width 475 height 236
click at [319, 28] on icon at bounding box center [318, 29] width 8 height 8
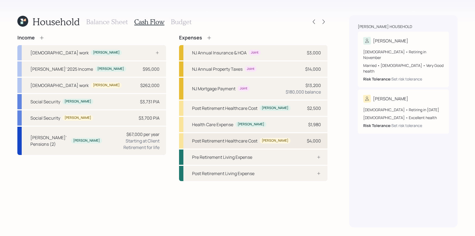
click at [255, 138] on div "Post Retirement Healthcare Cost" at bounding box center [224, 140] width 65 height 7
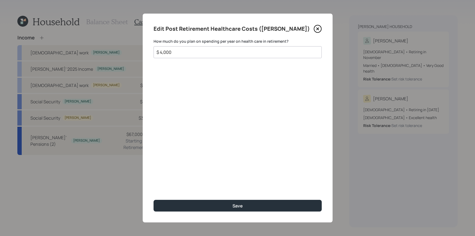
drag, startPoint x: 186, startPoint y: 51, endPoint x: 94, endPoint y: 43, distance: 92.4
click at [94, 43] on div "Edit Post Retirement Healthcare Costs (Joan) How much do you plan on spending p…" at bounding box center [237, 118] width 475 height 236
type input "$ 0"
click at [154, 200] on button "Save" at bounding box center [238, 206] width 168 height 12
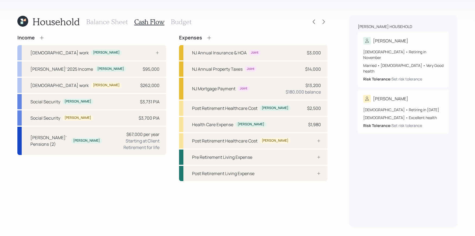
click at [208, 37] on icon at bounding box center [209, 38] width 4 height 4
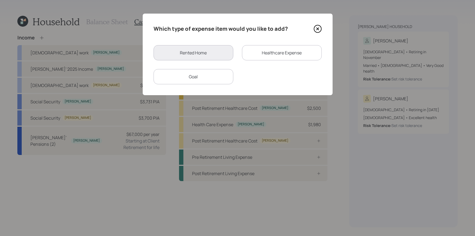
click at [272, 61] on div "Rented Home Healthcare Expense Goal" at bounding box center [238, 64] width 168 height 39
click at [321, 30] on icon at bounding box center [317, 28] width 7 height 7
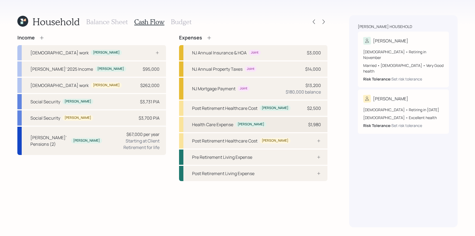
click at [273, 122] on div "Health Care Expense Dennis $1,980" at bounding box center [253, 124] width 149 height 15
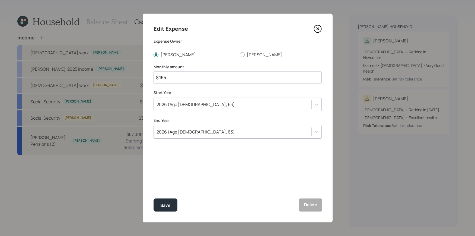
click at [285, 204] on div "Save Delete" at bounding box center [238, 204] width 168 height 13
click at [305, 204] on button "Delete" at bounding box center [310, 204] width 22 height 13
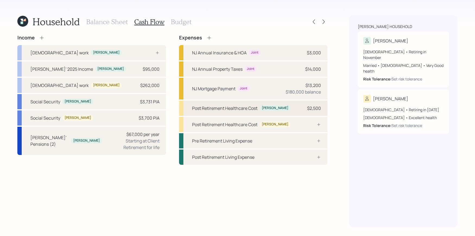
click at [314, 108] on div "$2,500" at bounding box center [314, 108] width 14 height 7
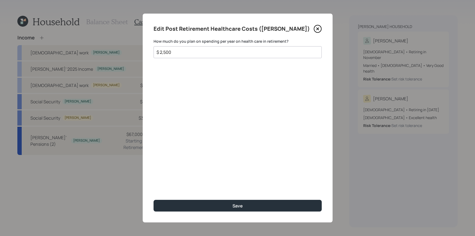
drag, startPoint x: 182, startPoint y: 56, endPoint x: 128, endPoint y: 46, distance: 55.2
click at [128, 46] on div "Edit Post Retirement Healthcare Costs (Dennis) How much do you plan on spending…" at bounding box center [237, 118] width 475 height 236
drag, startPoint x: 185, startPoint y: 57, endPoint x: 153, endPoint y: 45, distance: 34.1
click at [153, 45] on div "Edit Post Retirement Healthcare Costs (Dennis) How much do you plan on spending…" at bounding box center [238, 118] width 190 height 208
click at [170, 46] on div "$ 2,500" at bounding box center [238, 52] width 168 height 12
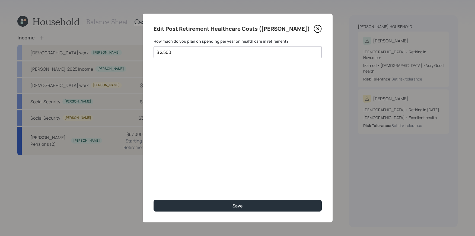
drag, startPoint x: 171, startPoint y: 49, endPoint x: 138, endPoint y: 54, distance: 34.0
click at [138, 54] on div "Edit Post Retirement Healthcare Costs (Dennis) How much do you plan on spending…" at bounding box center [237, 118] width 475 height 236
drag, startPoint x: 175, startPoint y: 52, endPoint x: 159, endPoint y: 50, distance: 16.9
click at [159, 51] on input "$ 2,500" at bounding box center [235, 52] width 159 height 7
type input "$ 4,500"
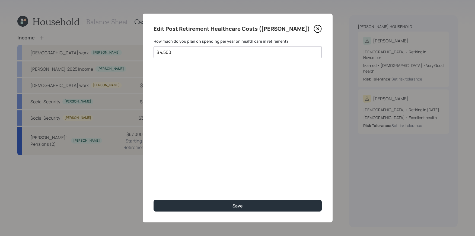
click at [154, 200] on button "Save" at bounding box center [238, 206] width 168 height 12
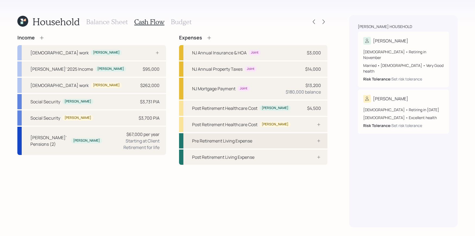
click at [300, 140] on div "Pre Retirement Living Expense" at bounding box center [253, 140] width 149 height 15
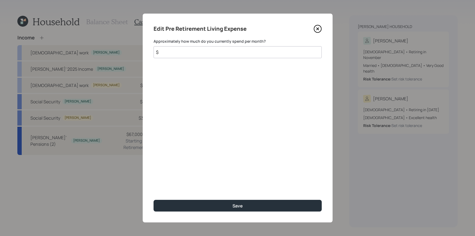
click at [165, 50] on input "$" at bounding box center [238, 52] width 168 height 12
type input "$ 5,100"
click at [154, 200] on button "Save" at bounding box center [238, 206] width 168 height 12
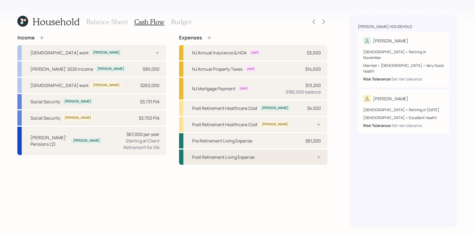
click at [237, 160] on div "Post Retirement Living Expense" at bounding box center [253, 156] width 149 height 15
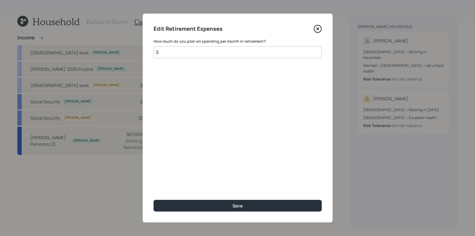
click at [227, 52] on input "$" at bounding box center [238, 52] width 168 height 12
type input "$ 5,100"
click at [154, 200] on button "Save" at bounding box center [238, 206] width 168 height 12
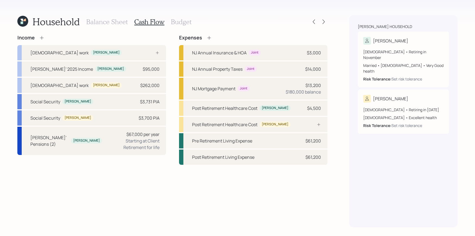
click at [183, 20] on h3 "Budget" at bounding box center [181, 22] width 21 height 8
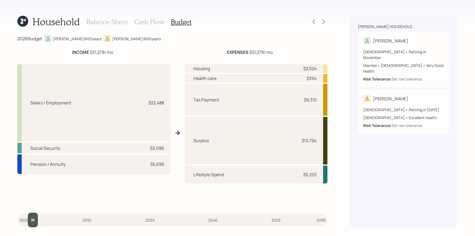
type input "2026"
click at [27, 216] on input "slider" at bounding box center [172, 219] width 310 height 15
drag, startPoint x: 18, startPoint y: 40, endPoint x: 27, endPoint y: 42, distance: 9.9
click at [27, 42] on div "2026 Budget" at bounding box center [29, 38] width 25 height 7
click at [72, 133] on div "Salary / Employment $22,488" at bounding box center [93, 102] width 153 height 77
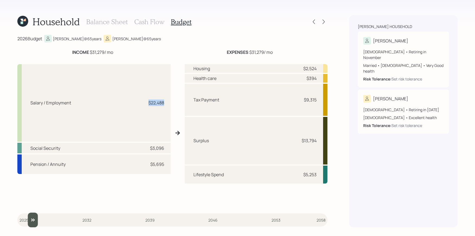
drag, startPoint x: 164, startPoint y: 104, endPoint x: 126, endPoint y: 104, distance: 37.5
click at [126, 104] on div "Salary / Employment $22,488" at bounding box center [93, 102] width 153 height 77
click at [316, 24] on icon at bounding box center [313, 21] width 5 height 5
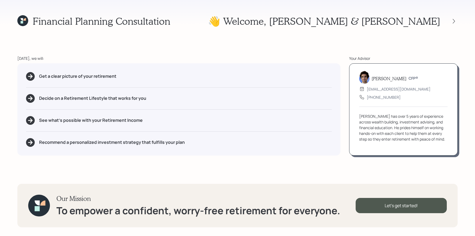
click at [449, 20] on div at bounding box center [449, 21] width 17 height 8
click at [457, 24] on div at bounding box center [449, 21] width 17 height 8
click at [452, 20] on icon at bounding box center [453, 20] width 5 height 5
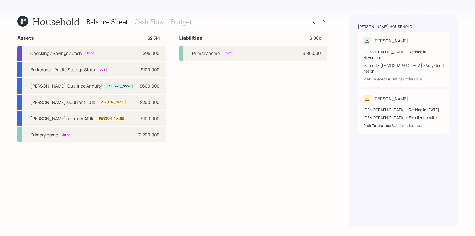
click at [162, 25] on h3 "Cash Flow" at bounding box center [149, 22] width 30 height 8
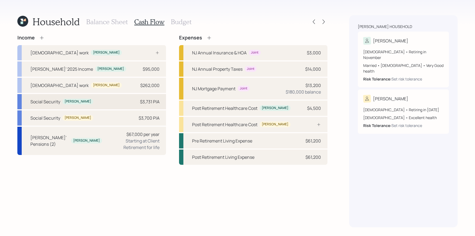
click at [93, 106] on div "Social Security Dennis $3,731 PIA" at bounding box center [91, 101] width 149 height 15
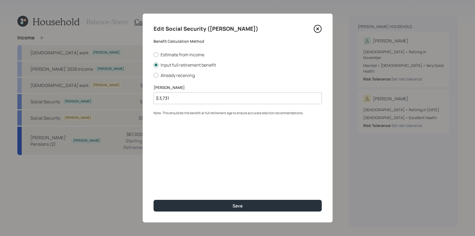
click at [229, 212] on div "Edit Social Security (Dennis) Benefit Calculation Method Estimate from Income I…" at bounding box center [238, 118] width 190 height 208
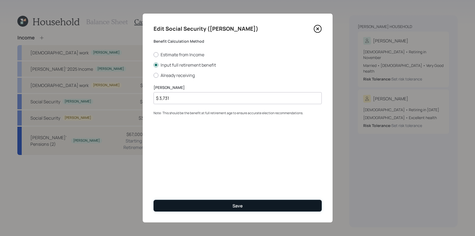
click at [229, 207] on button "Save" at bounding box center [238, 206] width 168 height 12
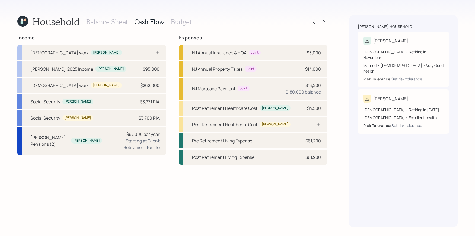
click at [179, 20] on h3 "Budget" at bounding box center [181, 22] width 21 height 8
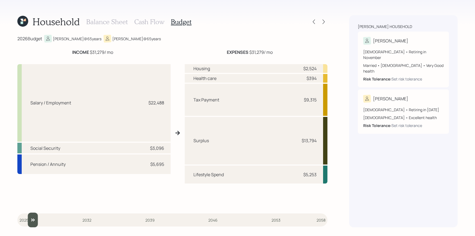
drag, startPoint x: 26, startPoint y: 217, endPoint x: 32, endPoint y: 217, distance: 6.0
type input "2026"
click at [32, 217] on input "slider" at bounding box center [172, 219] width 310 height 15
drag, startPoint x: 321, startPoint y: 144, endPoint x: 295, endPoint y: 140, distance: 26.5
click at [295, 140] on div "Surplus $13,794" at bounding box center [256, 141] width 143 height 48
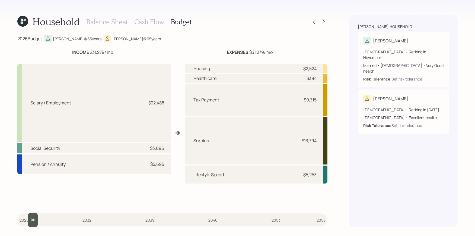
click at [120, 22] on h3 "Balance Sheet" at bounding box center [107, 22] width 42 height 8
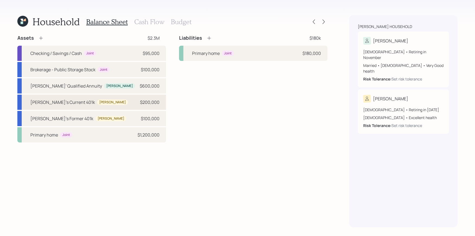
click at [105, 103] on div "Joan's Current 401k Joan $200,000" at bounding box center [91, 101] width 149 height 15
select select "company_sponsored"
select select "balanced"
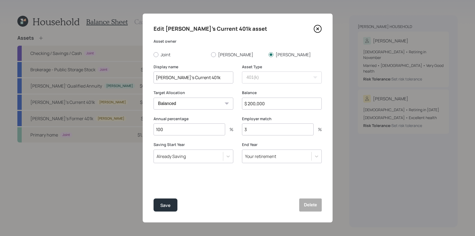
click at [318, 28] on icon at bounding box center [318, 29] width 2 height 2
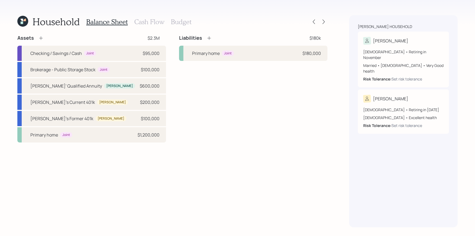
click at [183, 21] on h3 "Budget" at bounding box center [181, 22] width 21 height 8
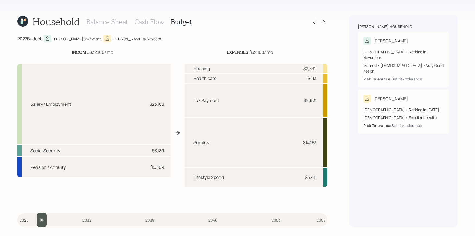
drag, startPoint x: 27, startPoint y: 223, endPoint x: 36, endPoint y: 221, distance: 9.2
type input "2027"
click at [36, 221] on input "slider" at bounding box center [172, 219] width 310 height 15
click at [324, 20] on icon at bounding box center [323, 21] width 5 height 5
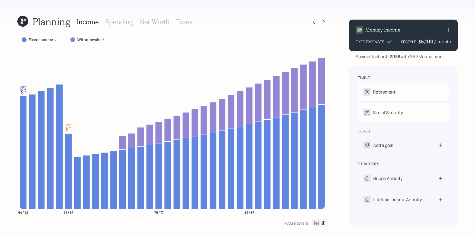
click at [40, 42] on label "Fixed Income" at bounding box center [41, 39] width 24 height 5
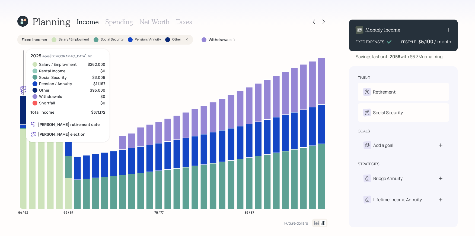
click at [25, 159] on icon at bounding box center [23, 169] width 7 height 80
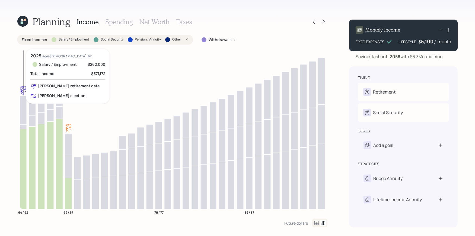
click at [23, 114] on icon at bounding box center [23, 109] width 7 height 29
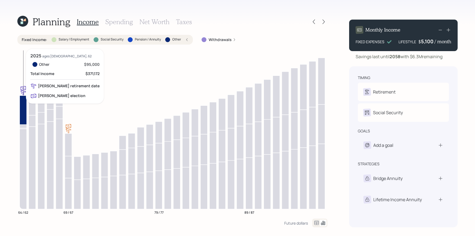
click at [22, 125] on icon at bounding box center [23, 126] width 7 height 4
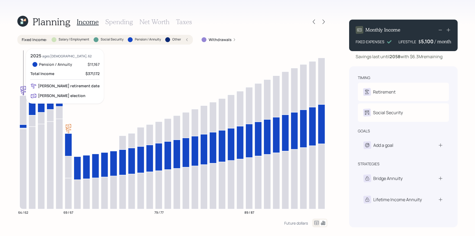
click at [22, 125] on icon at bounding box center [23, 126] width 7 height 4
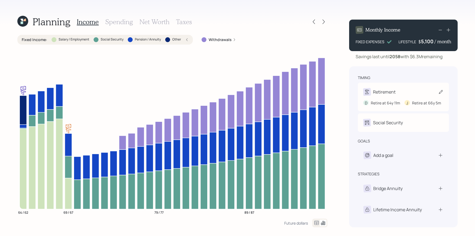
click at [393, 108] on div "Retirement D Retire at 64y 11m J Retire at 66y 5m" at bounding box center [403, 97] width 91 height 29
select select "11"
select select "5"
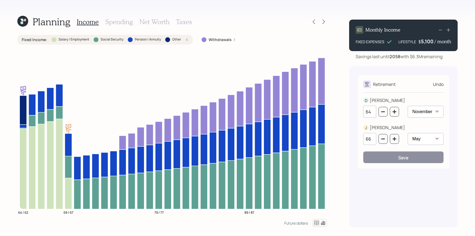
click at [445, 85] on div "Retirement Undo D DENNIS 64 January February March April May June July August S…" at bounding box center [403, 121] width 91 height 93
click at [441, 85] on div "Undo" at bounding box center [438, 84] width 11 height 7
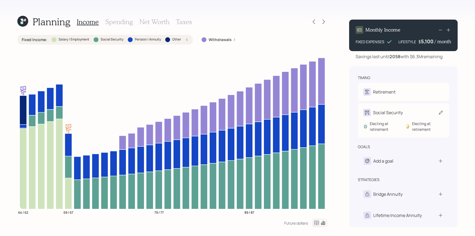
click at [409, 119] on div "D Electing at retirement J Electing at retirement" at bounding box center [403, 124] width 80 height 16
select select "11"
select select "5"
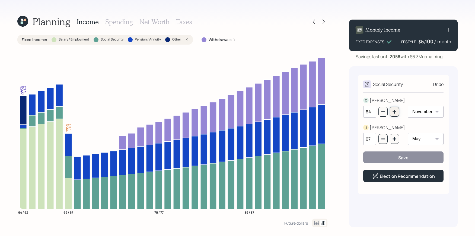
click at [397, 111] on button "button" at bounding box center [394, 112] width 9 height 10
type input "67"
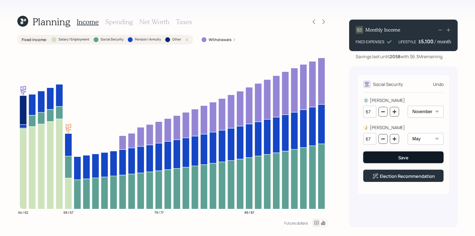
click at [404, 158] on div "Save" at bounding box center [403, 157] width 10 height 6
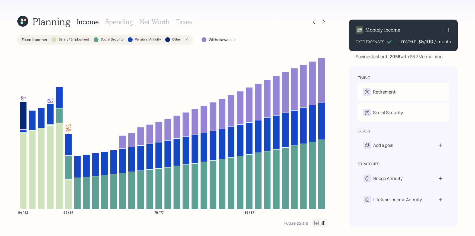
click at [71, 41] on label "Salary / Employment" at bounding box center [74, 39] width 31 height 5
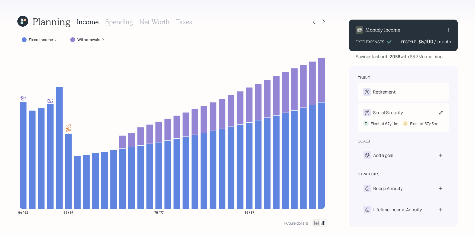
click at [408, 119] on div "D Elect at 67y 11m J Elect at 67y 5m" at bounding box center [403, 121] width 80 height 10
select select "11"
select select "5"
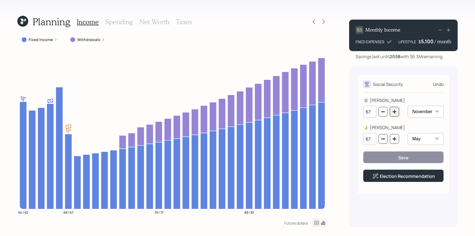
click at [395, 116] on button "button" at bounding box center [394, 112] width 9 height 10
type input "70"
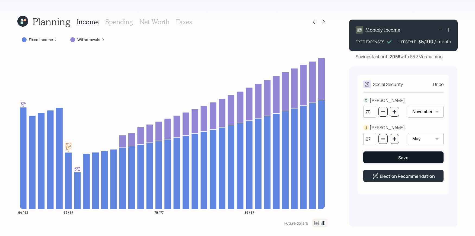
click at [396, 157] on button "Save" at bounding box center [403, 157] width 80 height 12
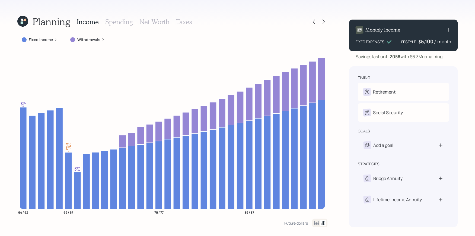
click at [44, 38] on label "Fixed Income" at bounding box center [41, 39] width 24 height 5
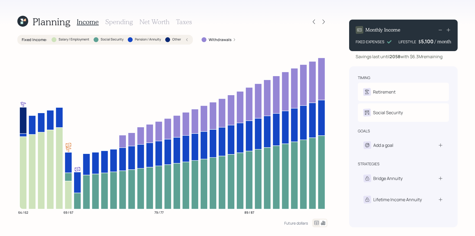
click at [44, 38] on label "Fixed Income :" at bounding box center [35, 39] width 26 height 5
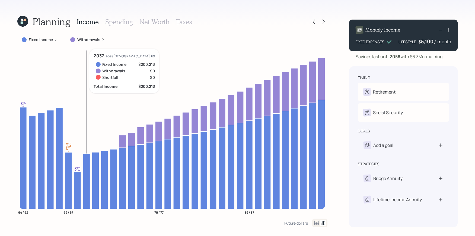
click at [86, 164] on icon at bounding box center [86, 180] width 7 height 55
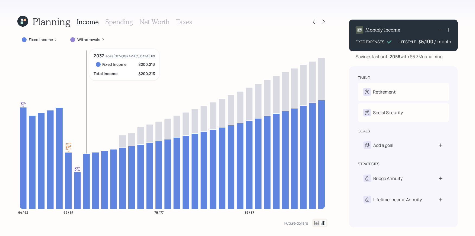
click at [86, 164] on icon at bounding box center [86, 180] width 7 height 55
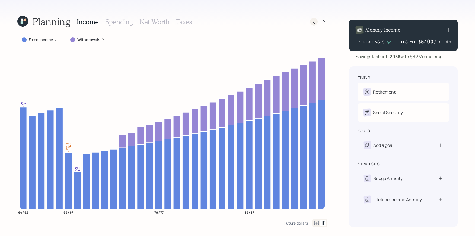
click at [312, 22] on icon at bounding box center [313, 21] width 5 height 5
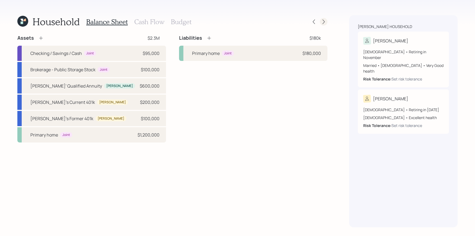
click at [322, 22] on icon at bounding box center [323, 21] width 5 height 5
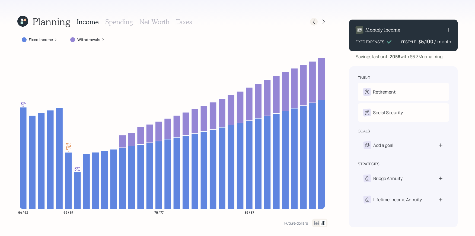
click at [313, 23] on icon at bounding box center [313, 21] width 5 height 5
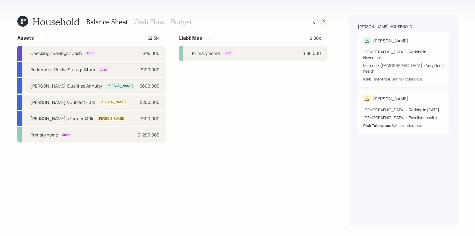
click at [323, 20] on icon at bounding box center [324, 22] width 2 height 5
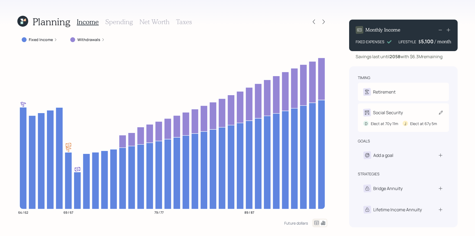
click at [400, 113] on div "Social Security D Elect at 70y 11m J Elect at 67y 5m" at bounding box center [403, 117] width 91 height 29
select select "11"
select select "5"
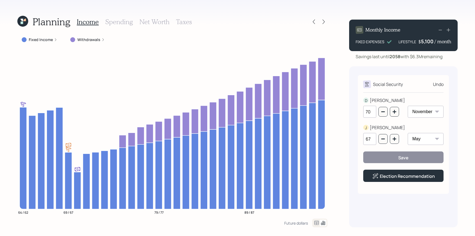
click at [438, 80] on div "Social Security Undo" at bounding box center [403, 84] width 80 height 8
click at [438, 81] on div "Undo" at bounding box center [438, 84] width 11 height 7
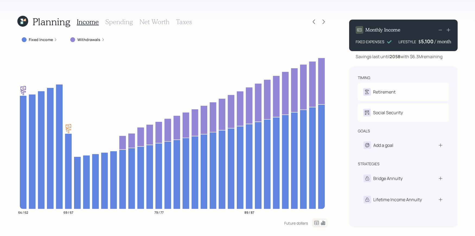
click at [147, 24] on h3 "Net Worth" at bounding box center [155, 22] width 30 height 8
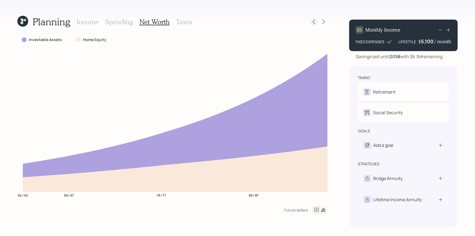
click at [315, 24] on div at bounding box center [314, 22] width 8 height 8
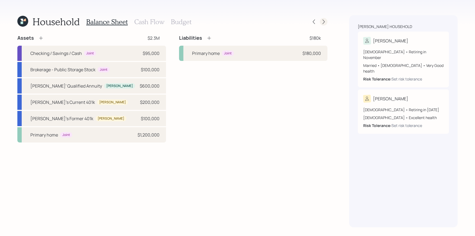
click at [325, 21] on icon at bounding box center [323, 21] width 5 height 5
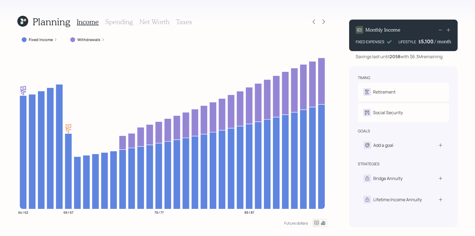
click at [309, 22] on div "Planning Income Spending Net Worth Taxes" at bounding box center [172, 21] width 310 height 13
click at [311, 22] on div at bounding box center [314, 22] width 8 height 8
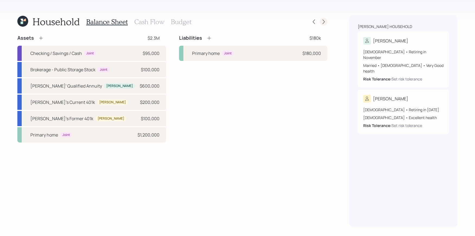
click at [325, 22] on icon at bounding box center [323, 21] width 5 height 5
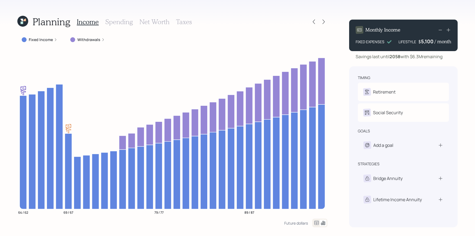
click at [149, 21] on h3 "Net Worth" at bounding box center [155, 22] width 30 height 8
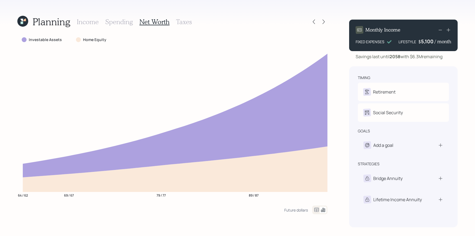
click at [85, 21] on h3 "Income" at bounding box center [88, 22] width 22 height 8
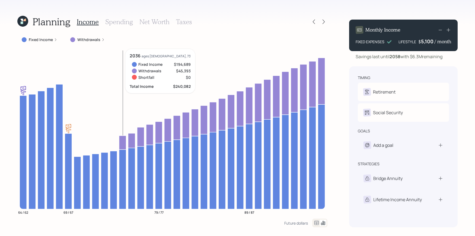
click at [125, 143] on icon at bounding box center [122, 142] width 7 height 14
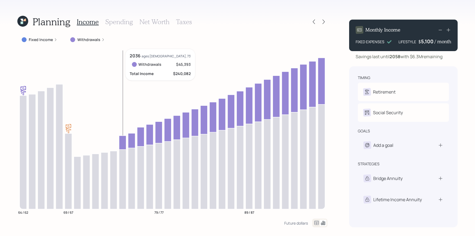
click at [125, 143] on icon at bounding box center [122, 142] width 7 height 14
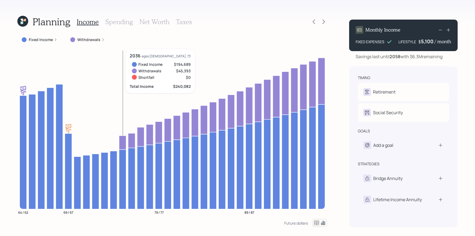
click at [125, 139] on icon at bounding box center [122, 142] width 7 height 14
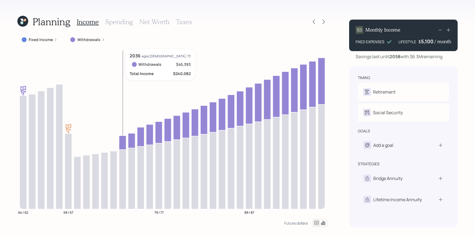
click at [125, 139] on icon at bounding box center [122, 142] width 7 height 14
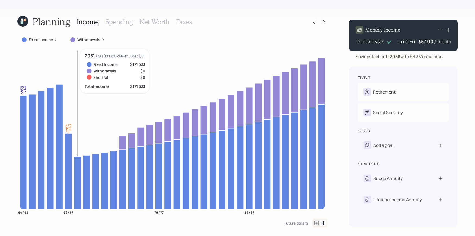
click at [77, 166] on icon at bounding box center [77, 182] width 7 height 52
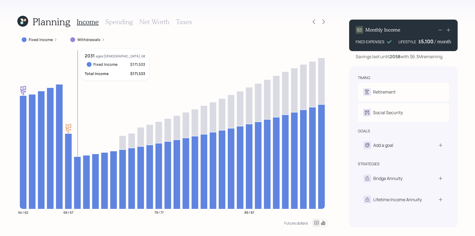
click at [79, 167] on icon at bounding box center [77, 182] width 7 height 52
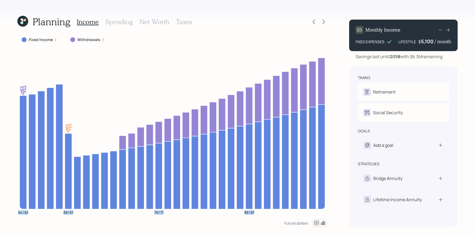
drag, startPoint x: 124, startPoint y: 140, endPoint x: 110, endPoint y: 214, distance: 75.5
click at [146, 24] on h3 "Net Worth" at bounding box center [155, 22] width 30 height 8
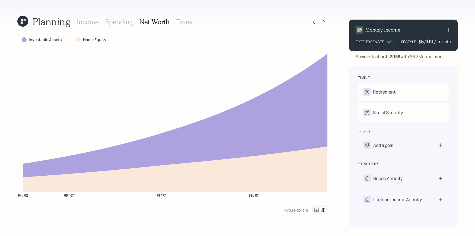
drag, startPoint x: 445, startPoint y: 58, endPoint x: 412, endPoint y: 58, distance: 32.8
click at [412, 58] on div "Savings last until 2058 with $6.3M remaining" at bounding box center [403, 56] width 109 height 7
click at [314, 23] on icon at bounding box center [313, 21] width 5 height 5
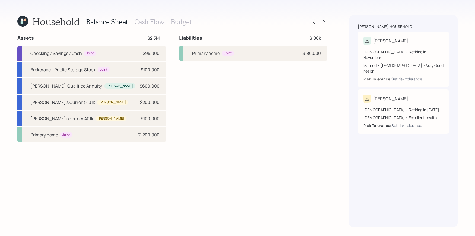
click at [27, 28] on div "Household Balance Sheet Cash Flow Budget" at bounding box center [104, 21] width 174 height 13
click at [26, 20] on icon at bounding box center [24, 20] width 2 height 2
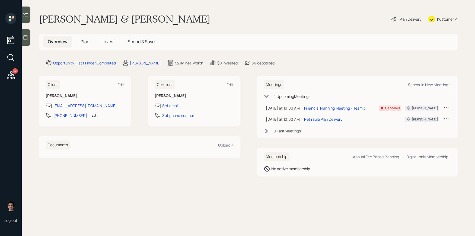
click at [442, 14] on div "Kustomer" at bounding box center [443, 19] width 29 height 12
click at [85, 39] on span "Plan" at bounding box center [85, 42] width 9 height 6
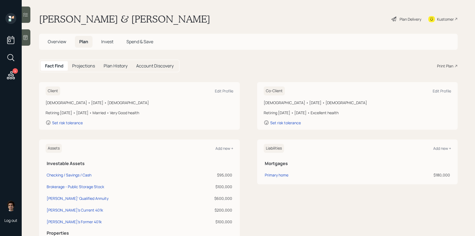
click at [436, 62] on div "Fact Find Projections Plan History Account Discovery Print Plan" at bounding box center [248, 65] width 419 height 13
click at [444, 69] on div "Fact Find Projections Plan History Account Discovery Print Plan" at bounding box center [248, 65] width 419 height 13
click at [445, 64] on div "Print Plan" at bounding box center [445, 66] width 16 height 6
click at [71, 45] on div "Overview Plan Invest Spend & Save" at bounding box center [100, 42] width 114 height 12
click at [62, 45] on span "Overview" at bounding box center [57, 42] width 18 height 6
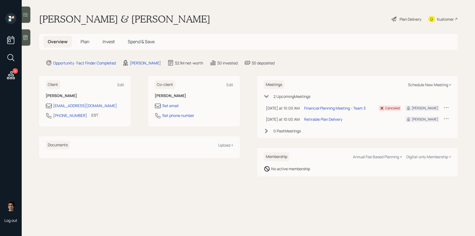
click at [432, 86] on div "Schedule New Meeting +" at bounding box center [429, 84] width 43 height 5
select select "59554aeb-d739-4552-90b9-0d27d70b4bf7"
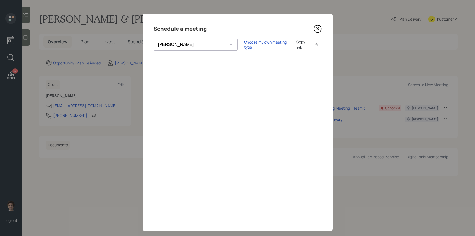
click at [317, 29] on icon at bounding box center [318, 29] width 2 height 2
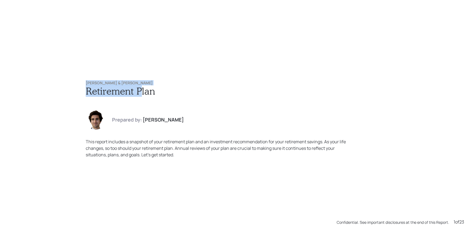
drag, startPoint x: 141, startPoint y: 86, endPoint x: 69, endPoint y: 77, distance: 72.5
click at [69, 77] on div "[PERSON_NAME] & [PERSON_NAME] Retirement Plan Prepared by: [PERSON_NAME] This r…" at bounding box center [237, 118] width 475 height 236
drag, startPoint x: 143, startPoint y: 80, endPoint x: 148, endPoint y: 84, distance: 6.6
click at [148, 84] on div "[PERSON_NAME] & [PERSON_NAME] Retirement Plan Prepared by: [PERSON_NAME] This r…" at bounding box center [238, 119] width 326 height 99
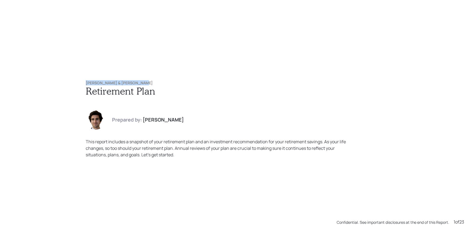
copy h6 "[PERSON_NAME] & [PERSON_NAME]"
click at [148, 84] on h6 "[PERSON_NAME] & [PERSON_NAME]" at bounding box center [238, 83] width 304 height 5
